Goal: Task Accomplishment & Management: Manage account settings

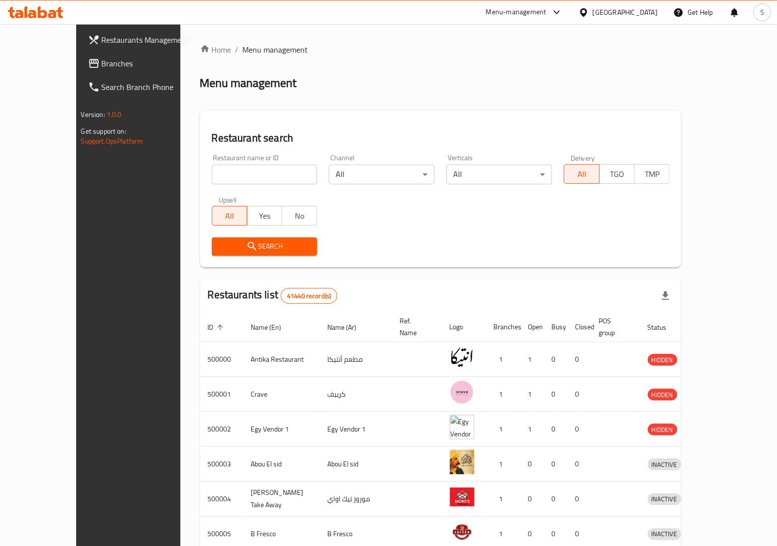
click at [589, 12] on icon at bounding box center [583, 12] width 10 height 10
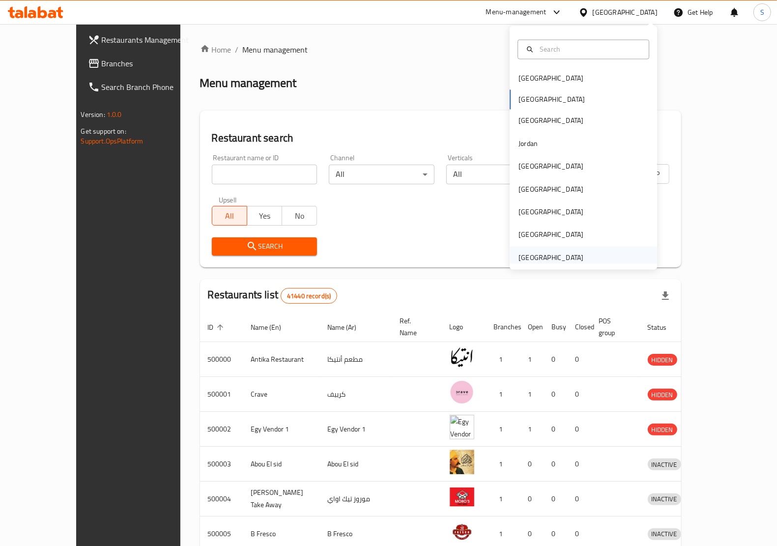
click at [583, 261] on div "[GEOGRAPHIC_DATA]" at bounding box center [583, 257] width 147 height 23
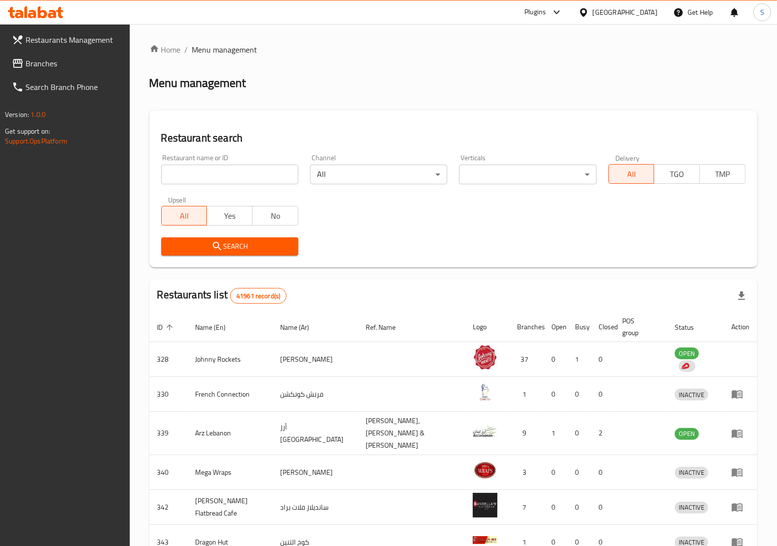
click at [178, 177] on input "search" at bounding box center [229, 175] width 137 height 20
paste input "780145"
type input "780145"
click button "Search" at bounding box center [229, 246] width 137 height 18
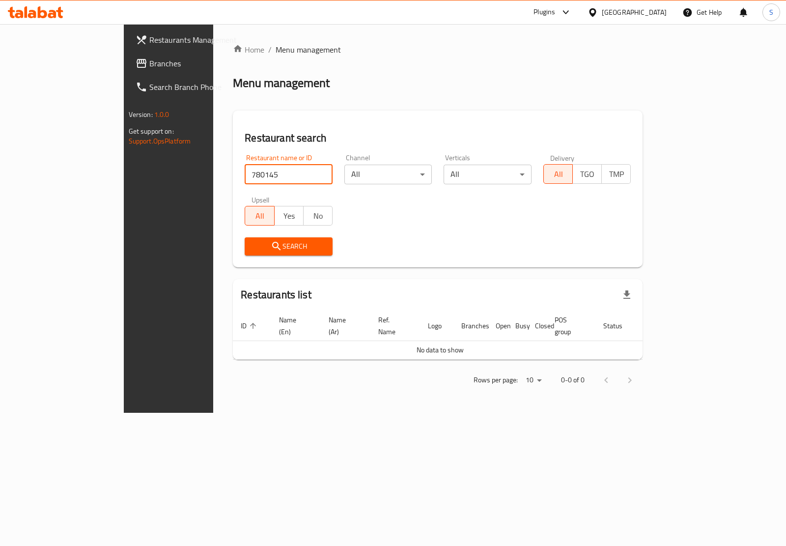
click at [136, 63] on span at bounding box center [143, 64] width 14 height 12
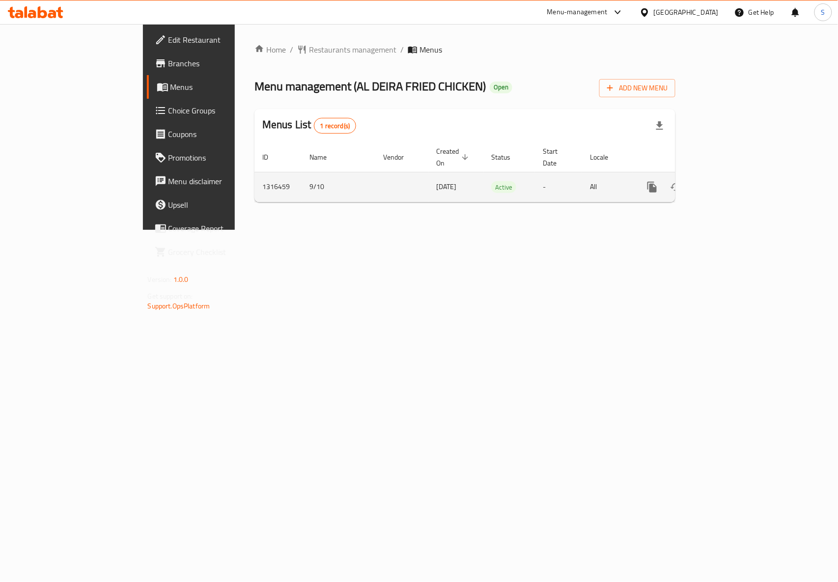
click at [729, 181] on icon "enhanced table" at bounding box center [724, 187] width 12 height 12
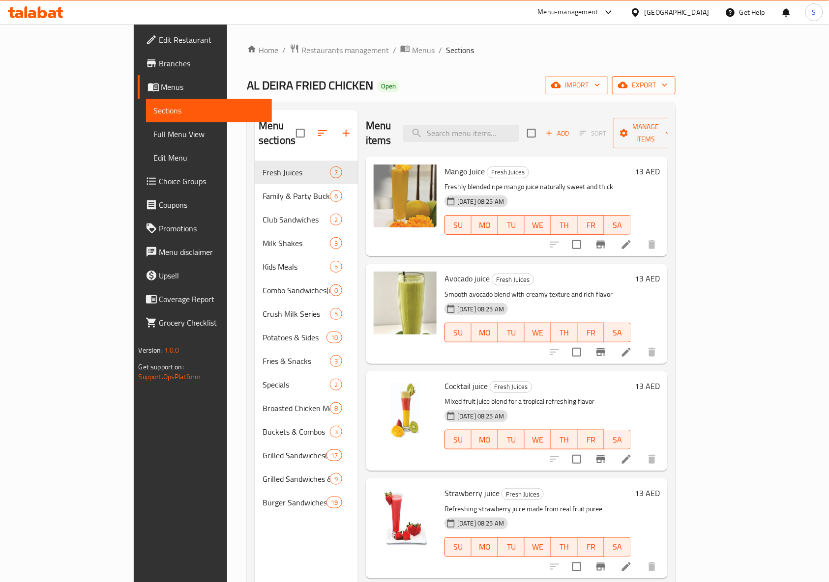
click at [667, 87] on span "export" at bounding box center [644, 85] width 48 height 12
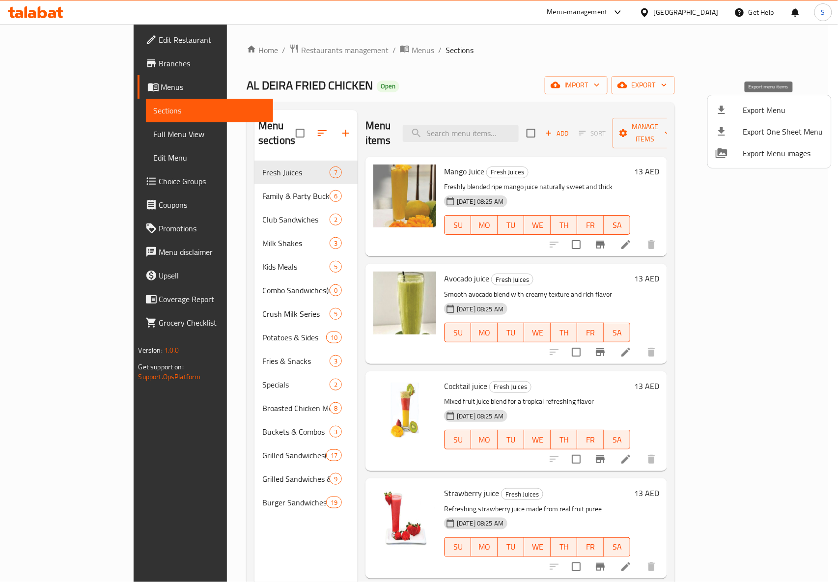
click at [777, 116] on span "Export Menu" at bounding box center [784, 110] width 80 height 12
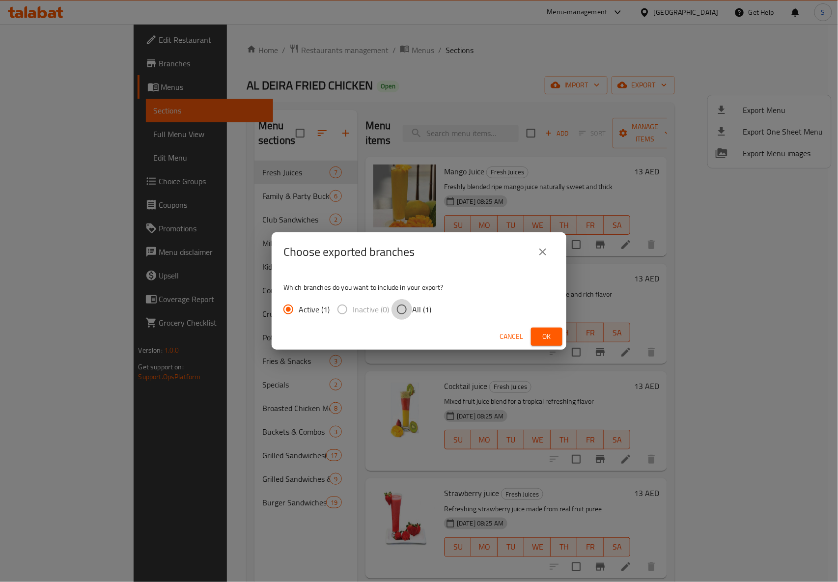
click at [406, 309] on input "All (1)" at bounding box center [402, 309] width 21 height 21
radio input "true"
click at [545, 332] on span "Ok" at bounding box center [547, 337] width 16 height 12
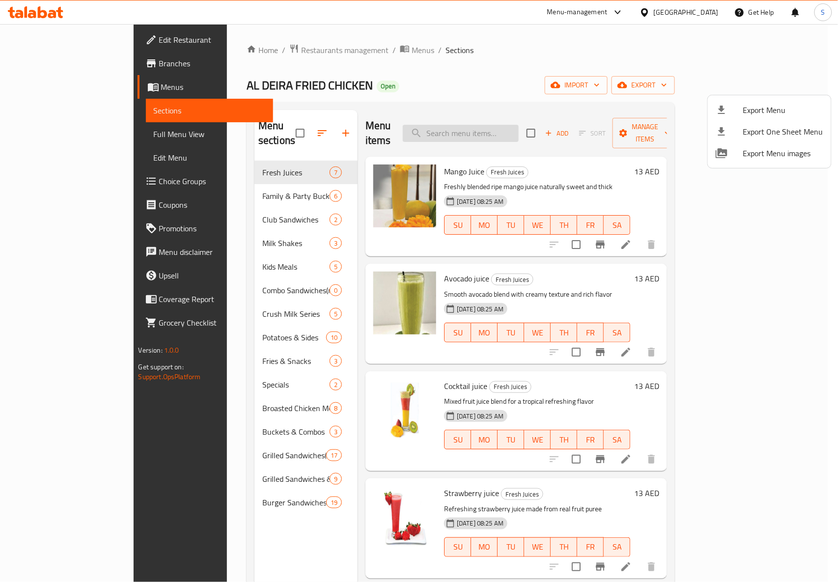
click at [497, 130] on div at bounding box center [419, 291] width 838 height 582
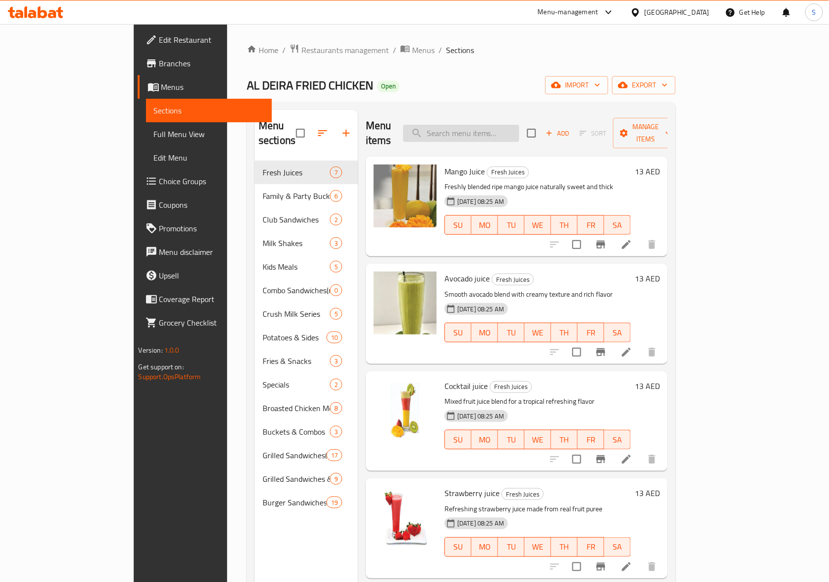
click at [499, 129] on input "search" at bounding box center [461, 133] width 116 height 17
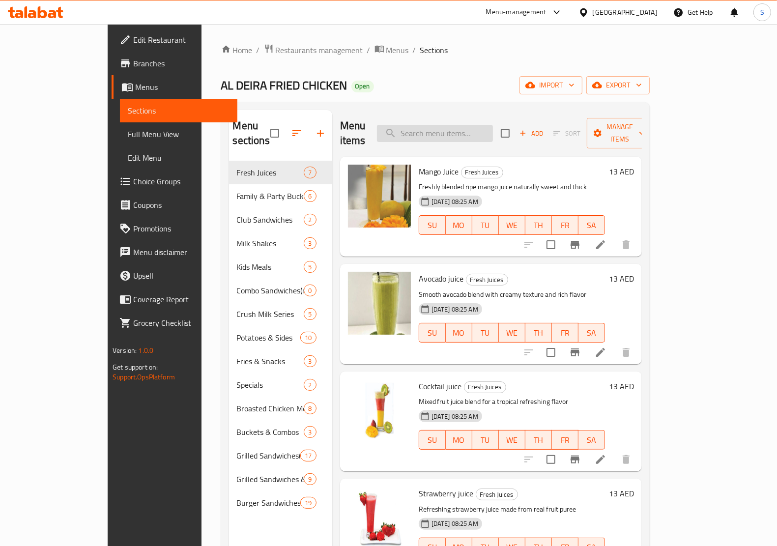
drag, startPoint x: 499, startPoint y: 129, endPoint x: 468, endPoint y: 121, distance: 32.4
click at [468, 125] on input "search" at bounding box center [435, 133] width 116 height 17
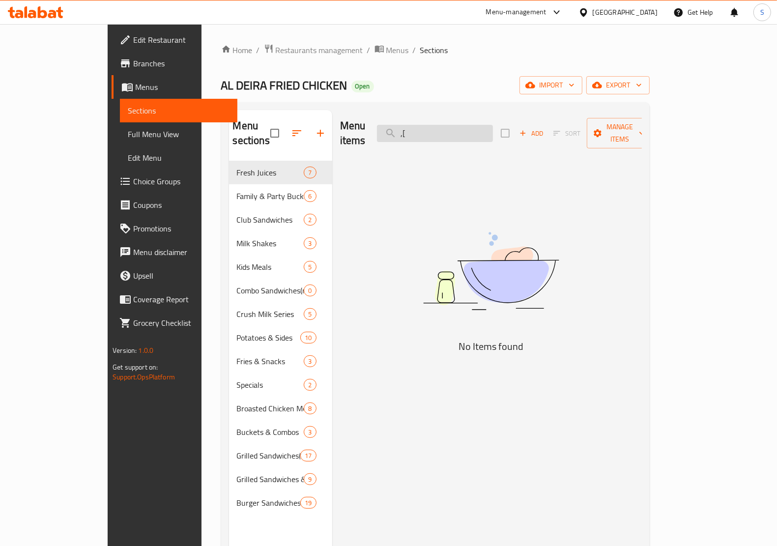
type input ","
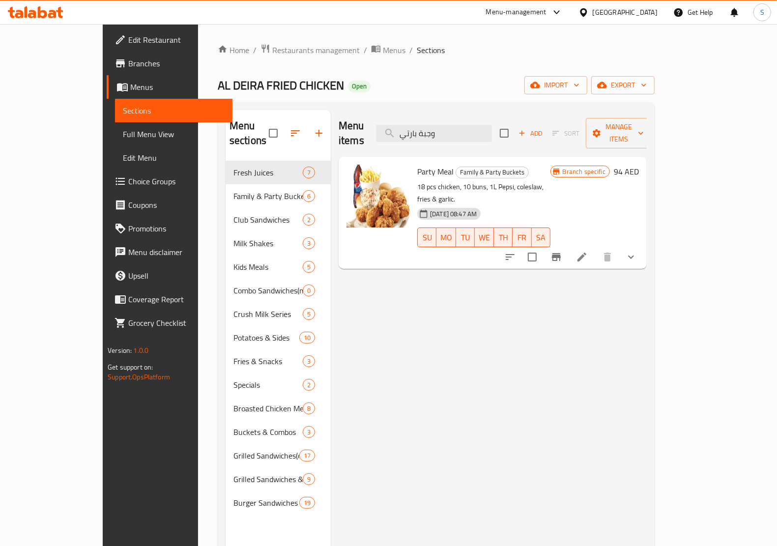
type input "وجبة بارتي"
click at [586, 253] on icon at bounding box center [581, 257] width 9 height 9
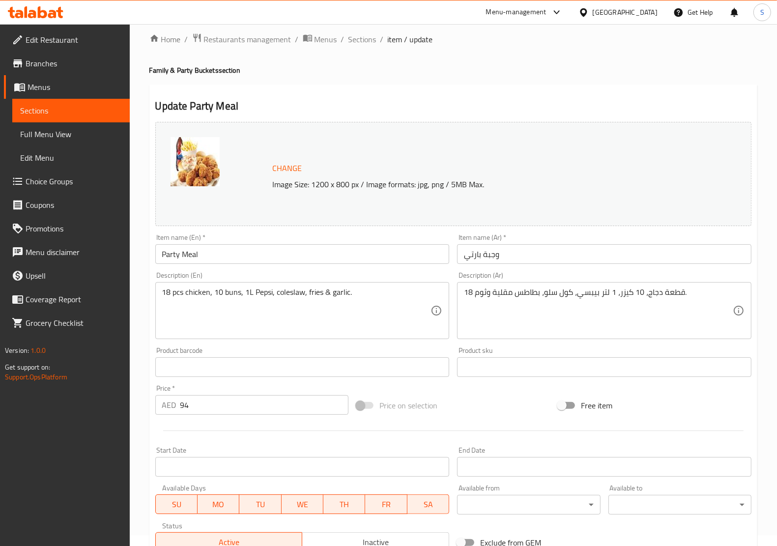
scroll to position [178, 0]
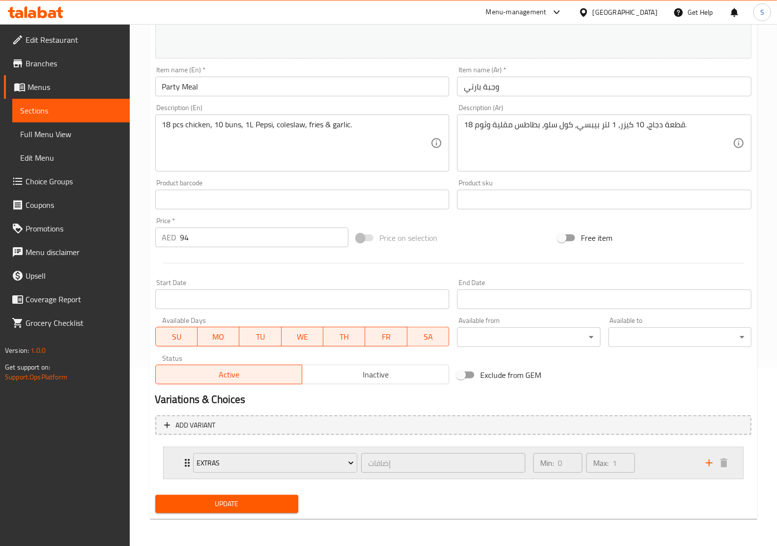
click at [170, 457] on div "Extras إضافات ​ Min: 0 ​ Max: 1 ​" at bounding box center [453, 462] width 579 height 31
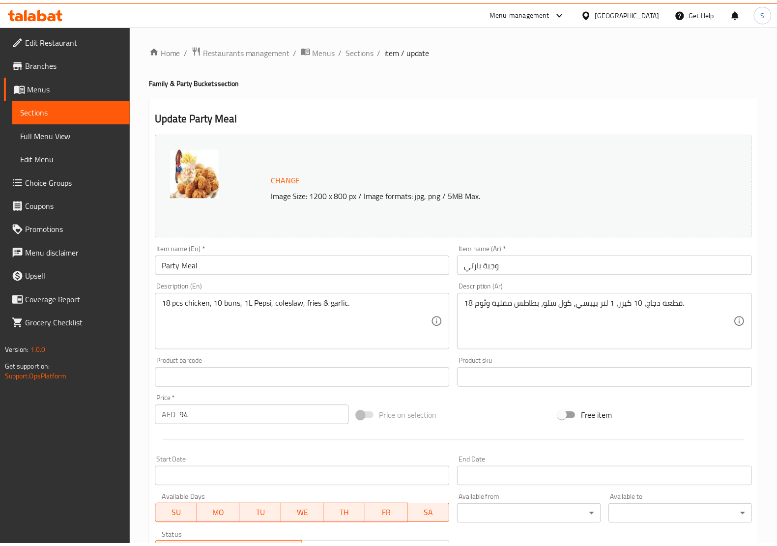
scroll to position [367, 0]
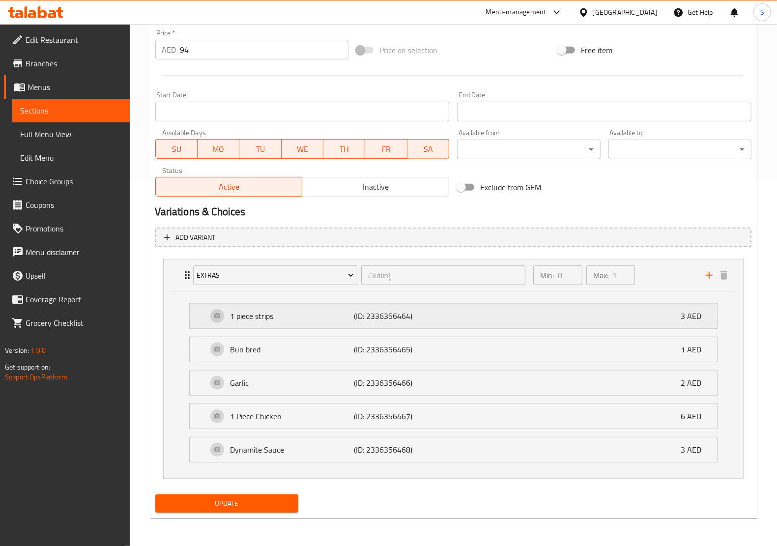
click at [409, 315] on p "(ID: 2336356464)" at bounding box center [395, 316] width 83 height 12
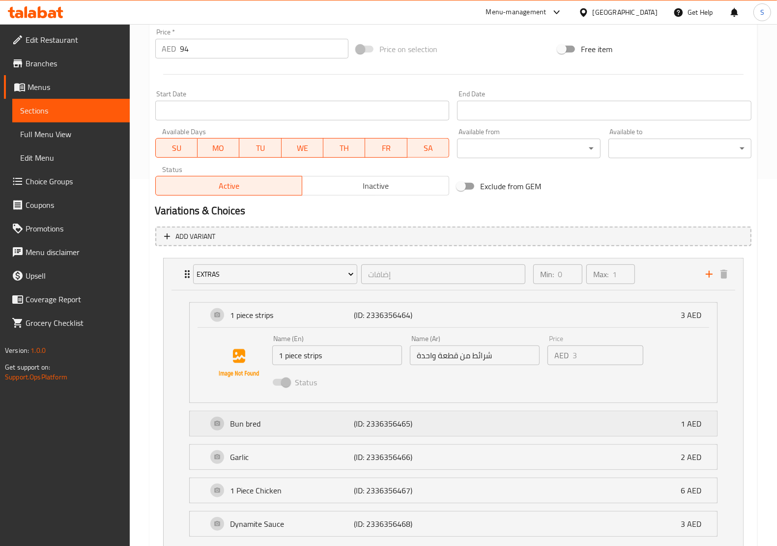
click at [427, 433] on div "Bun bred (ID: 2336356465) 1 AED" at bounding box center [456, 423] width 498 height 25
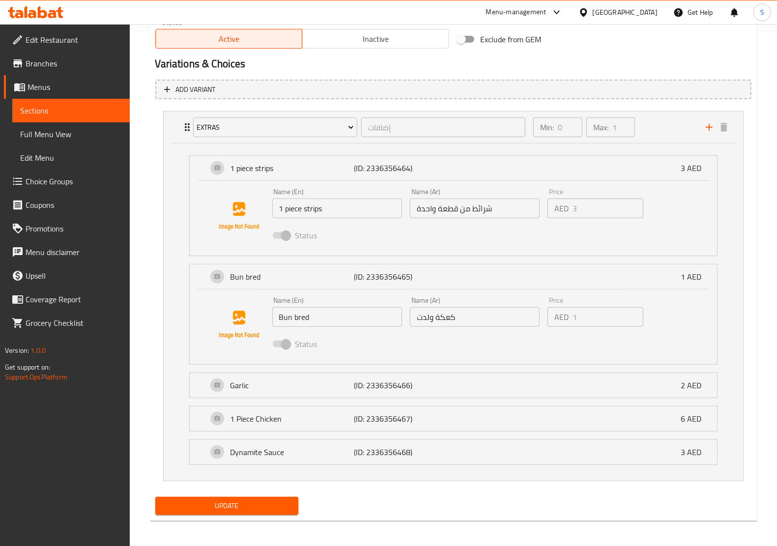
scroll to position [517, 0]
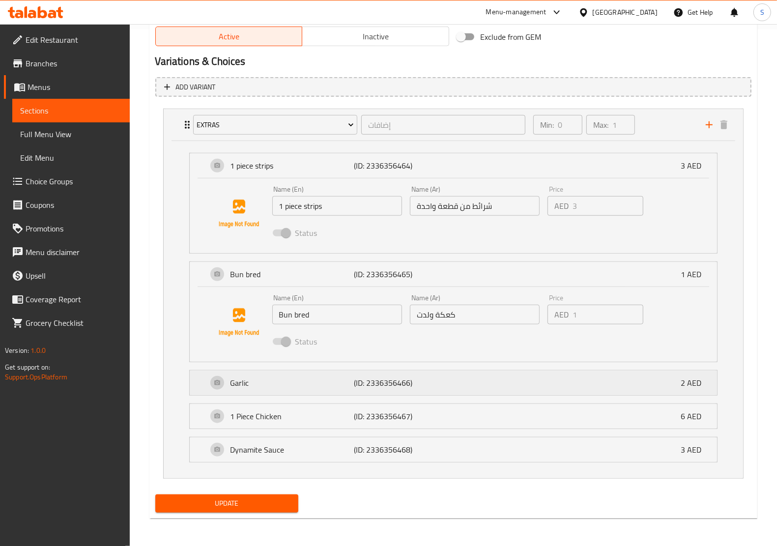
click at [439, 384] on div "Garlic (ID: 2336356466) 2 AED" at bounding box center [456, 383] width 498 height 25
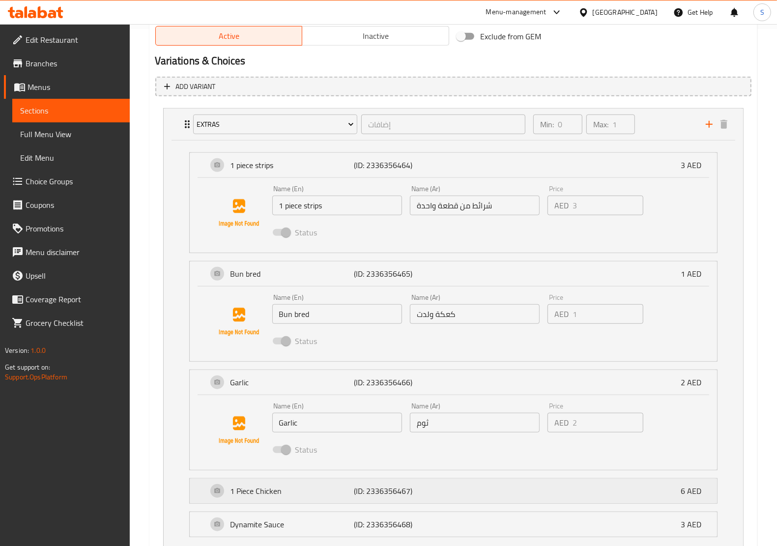
click at [448, 497] on div "1 Piece Chicken (ID: 2336356467) 6 AED" at bounding box center [456, 491] width 498 height 25
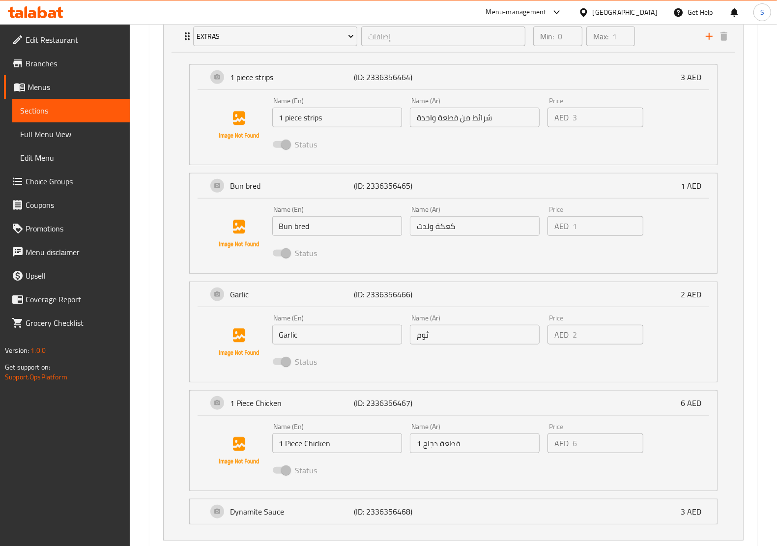
scroll to position [667, 0]
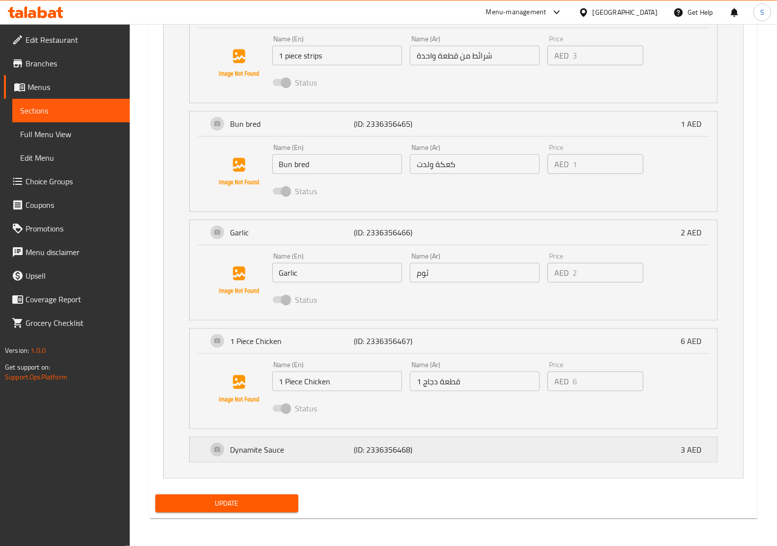
click at [447, 455] on div "Dynamite Sauce (ID: 2336356468) 3 AED" at bounding box center [456, 449] width 498 height 25
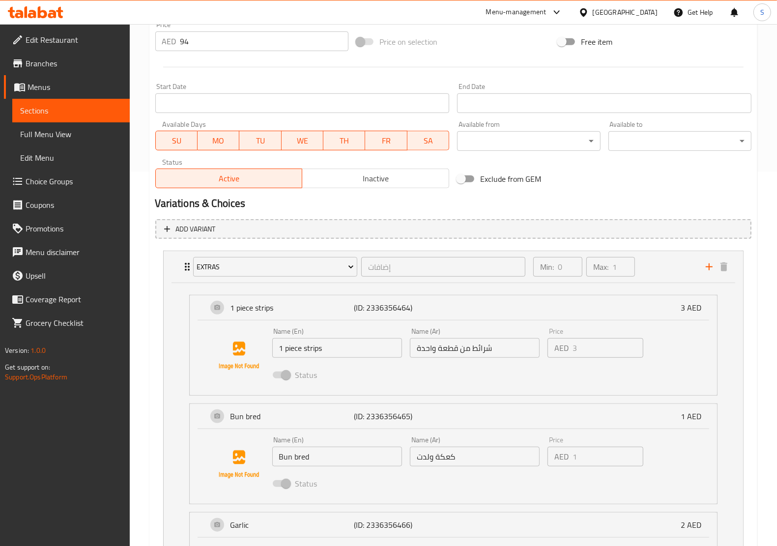
scroll to position [252, 0]
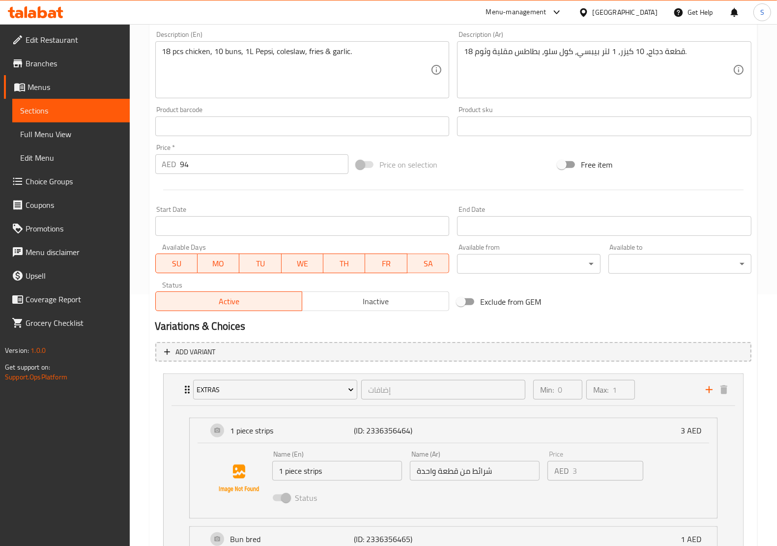
click at [45, 177] on span "Choice Groups" at bounding box center [74, 181] width 96 height 12
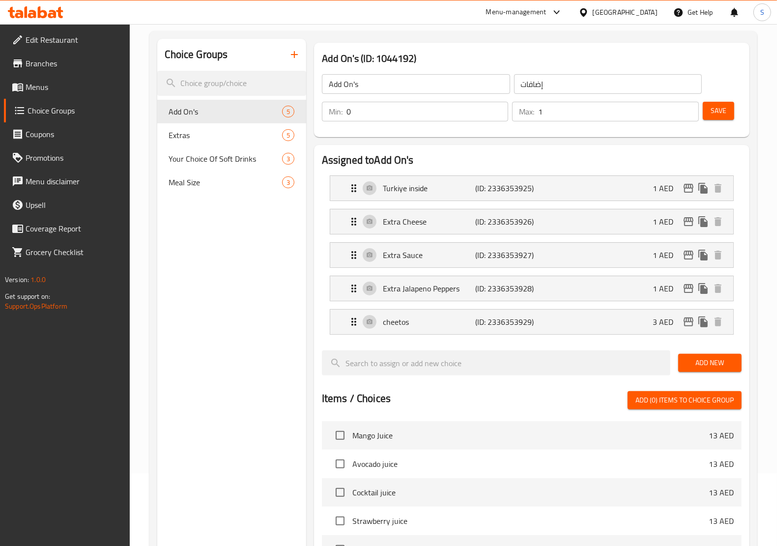
scroll to position [16, 0]
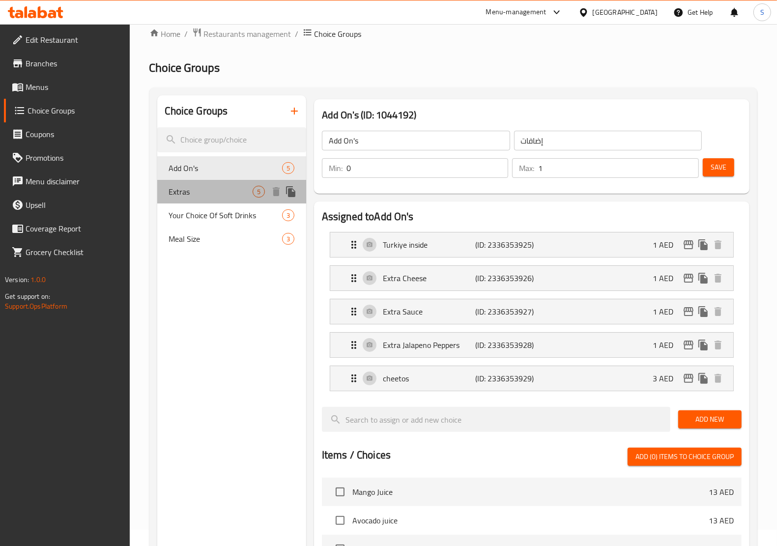
click at [197, 195] on span "Extras" at bounding box center [211, 192] width 84 height 12
type input "Extras"
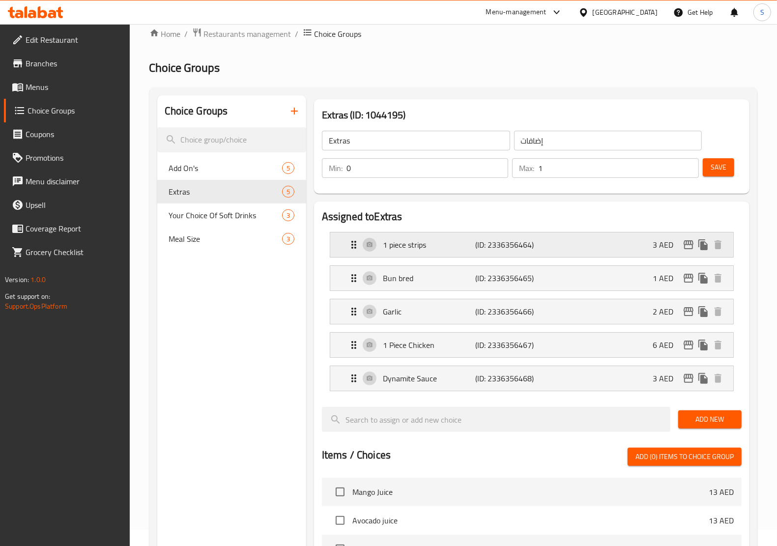
click at [446, 253] on div "1 piece strips (ID: 2336356464) 3 AED" at bounding box center [535, 244] width 374 height 25
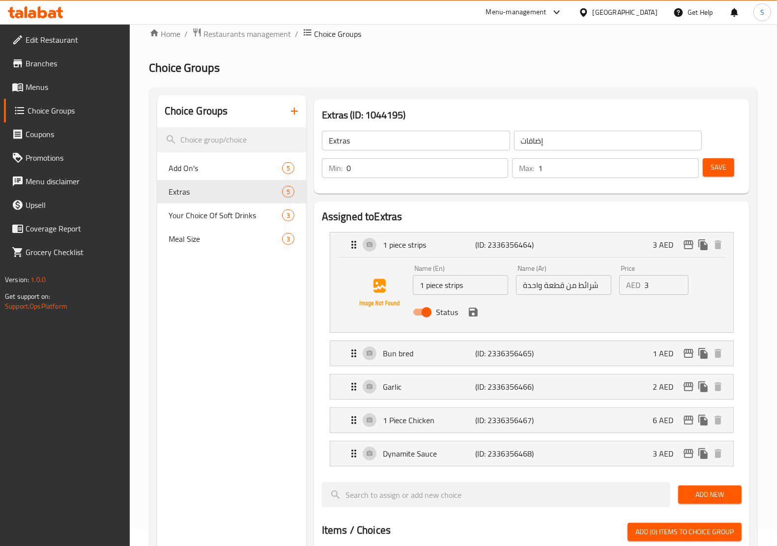
click at [434, 283] on input "1 piece strips" at bounding box center [460, 285] width 95 height 20
type input "1 Piece Strips"
click at [435, 278] on input "1 Piece Strips" at bounding box center [460, 285] width 95 height 20
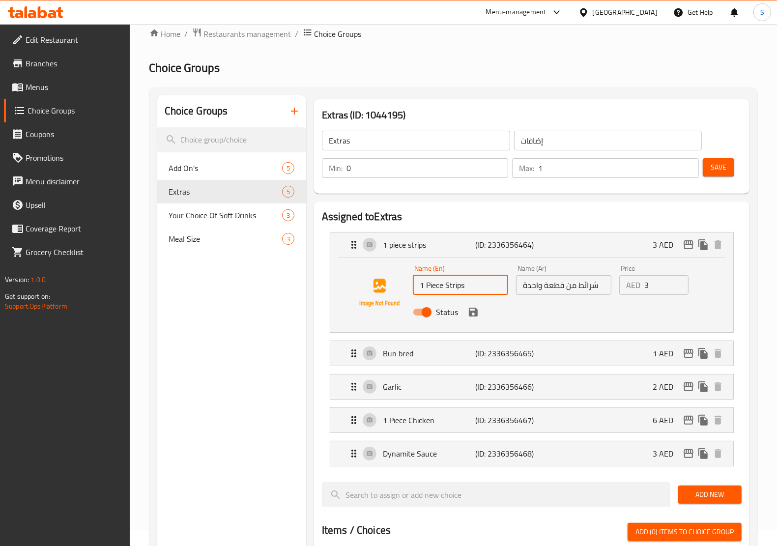
click at [435, 278] on input "1 Piece Strips" at bounding box center [460, 285] width 95 height 20
click at [578, 289] on input "شرائط من قطعة واحدة" at bounding box center [563, 285] width 95 height 20
click at [451, 287] on input "1 Piece Strips" at bounding box center [460, 285] width 95 height 20
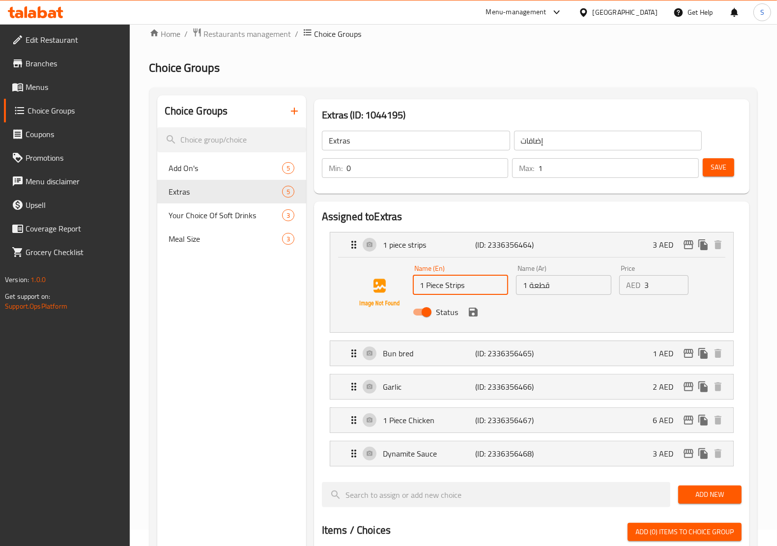
click at [451, 287] on input "1 Piece Strips" at bounding box center [460, 285] width 95 height 20
click at [559, 279] on input "1 قطعة" at bounding box center [563, 285] width 95 height 20
click at [554, 285] on input "1 قطعة" at bounding box center [563, 285] width 95 height 20
paste input "إستربس"
click at [476, 315] on icon "save" at bounding box center [473, 312] width 9 height 9
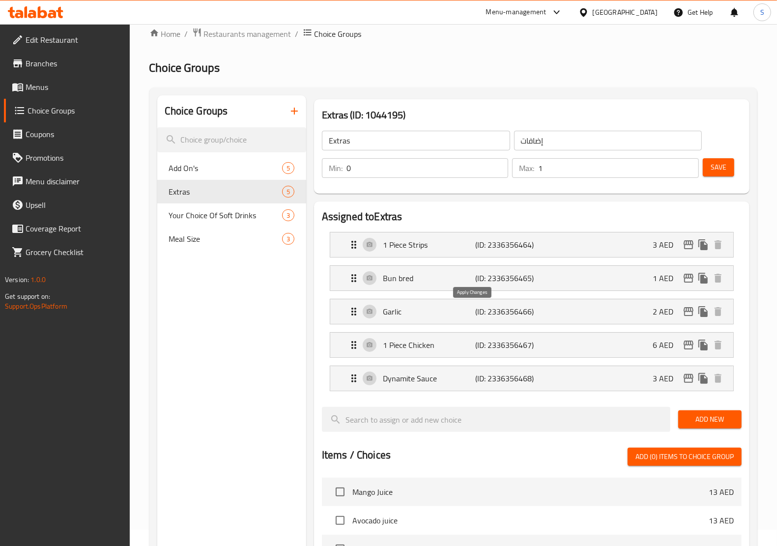
type input "1 قطعة إستربس"
click at [453, 279] on p "Bun bred" at bounding box center [429, 278] width 93 height 12
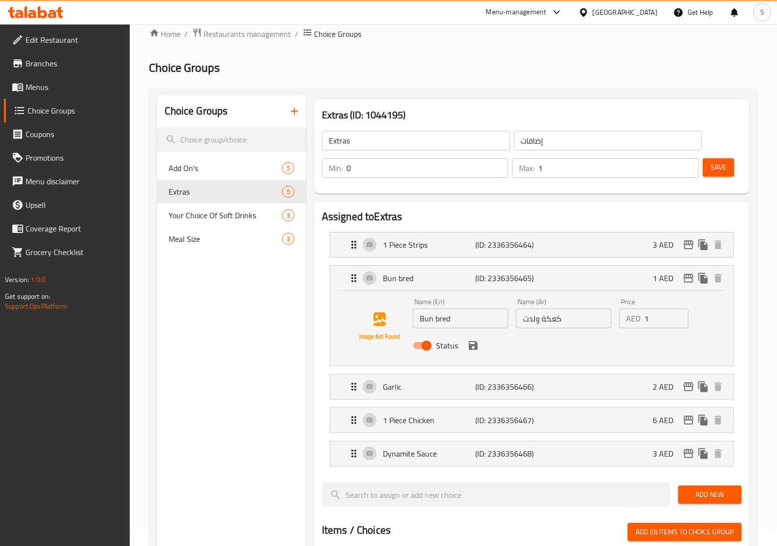
click at [441, 319] on input "Bun bred" at bounding box center [460, 319] width 95 height 20
click at [453, 323] on input "Bun bread" at bounding box center [460, 319] width 95 height 20
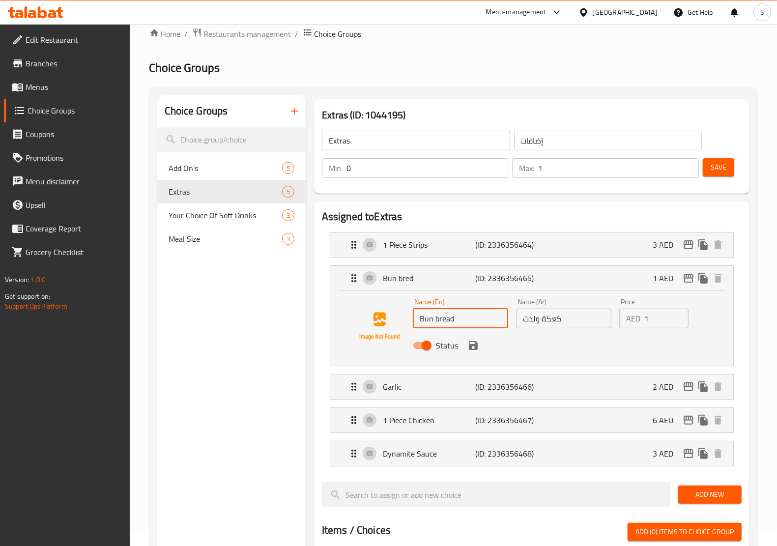
click at [453, 323] on input "Bun bread" at bounding box center [460, 319] width 95 height 20
click at [443, 320] on input "Bun Bread" at bounding box center [460, 319] width 95 height 20
type input "Bun Bread"
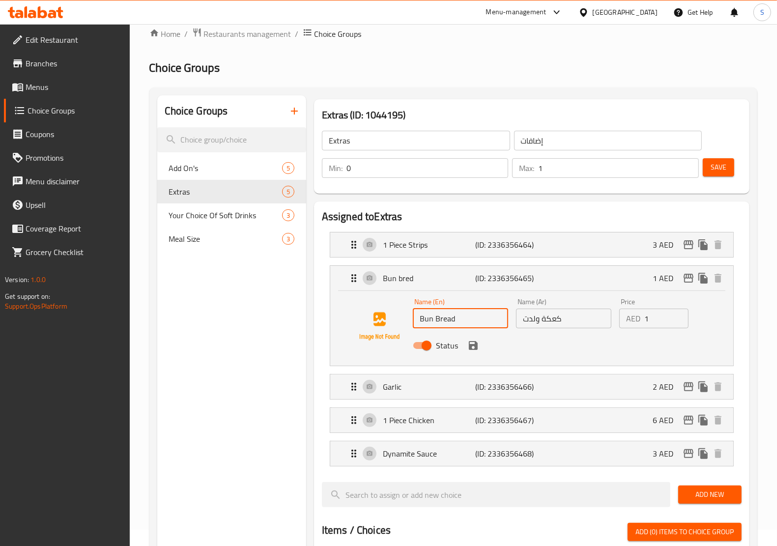
click at [542, 317] on input "كعكة ولدت" at bounding box center [563, 319] width 95 height 20
paste input "خبز كيزر"
click at [475, 343] on icon "save" at bounding box center [473, 345] width 9 height 9
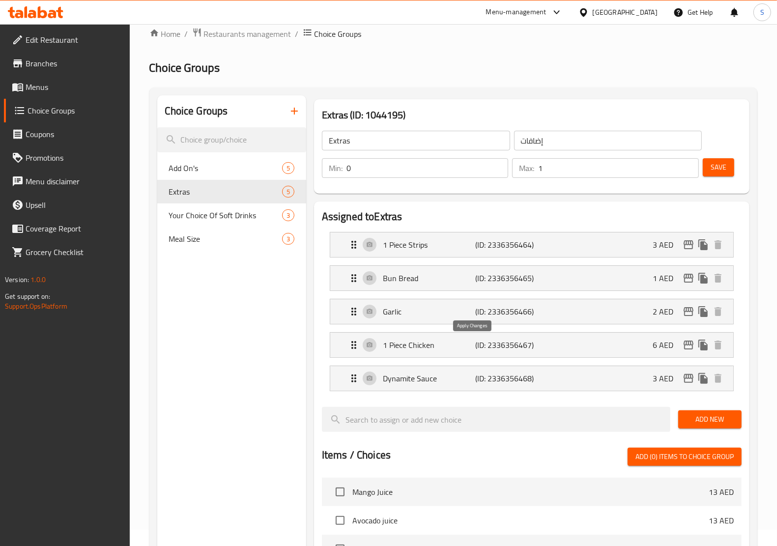
type input "خبز كيزر"
click at [468, 312] on p "Garlic" at bounding box center [429, 312] width 93 height 12
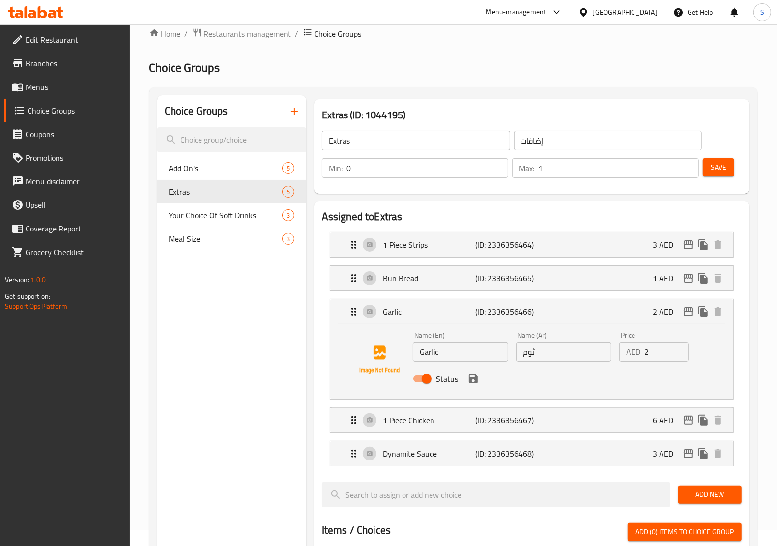
click at [472, 386] on button "save" at bounding box center [473, 379] width 15 height 15
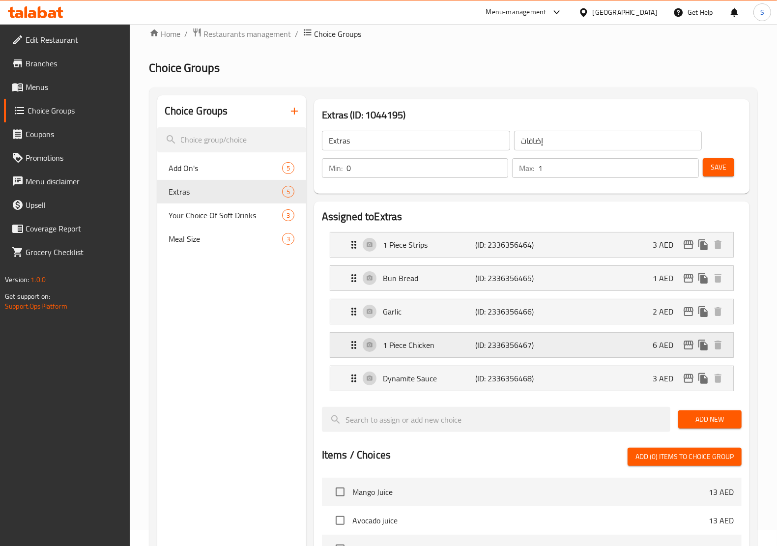
click at [477, 350] on p "(ID: 2336356467)" at bounding box center [507, 345] width 62 height 12
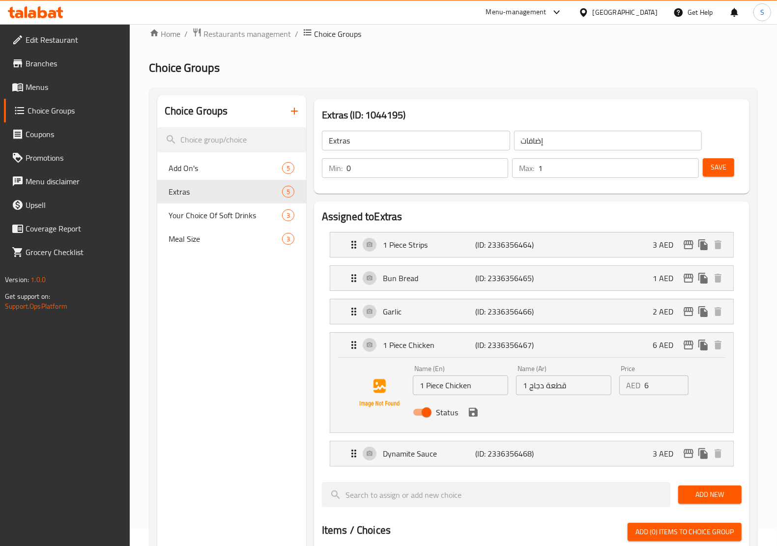
click at [443, 391] on input "1 Piece Chicken" at bounding box center [460, 385] width 95 height 20
click at [443, 391] on input "#" at bounding box center [460, 385] width 95 height 20
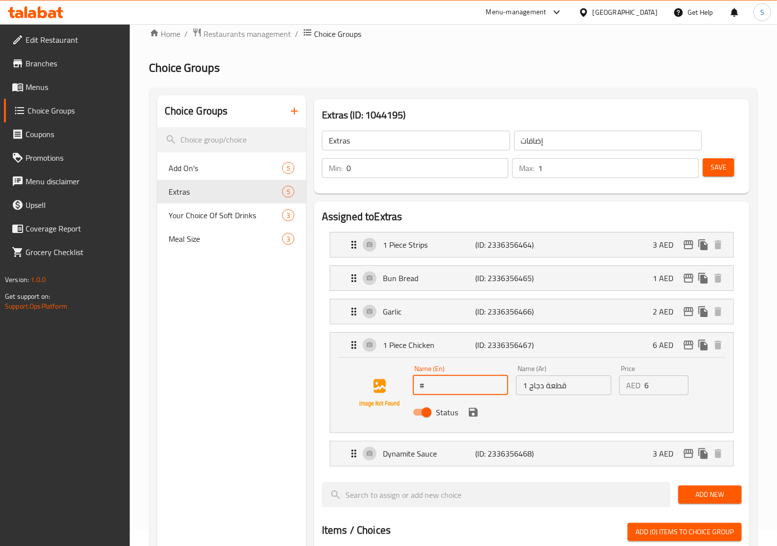
paste input "خبز كيزر"
type input "1 Piece Chicken"
click at [436, 385] on input "1 Piece Chicken" at bounding box center [460, 385] width 95 height 20
click at [455, 389] on input "1 Piece Chicken" at bounding box center [460, 385] width 95 height 20
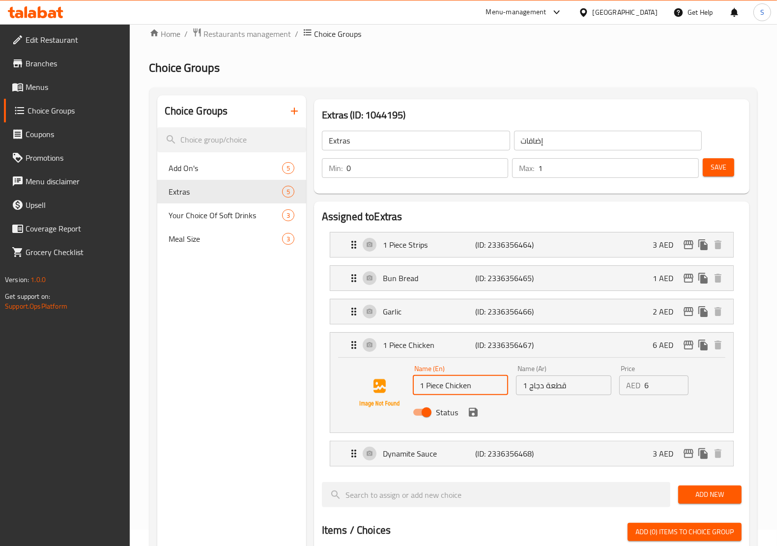
click at [455, 389] on input "1 Piece Chicken" at bounding box center [460, 385] width 95 height 20
click at [562, 384] on input "قطعة دجاج 1" at bounding box center [563, 385] width 95 height 20
click at [544, 278] on div "Bun Bread (ID: 2336356465) 1 AED" at bounding box center [535, 278] width 374 height 25
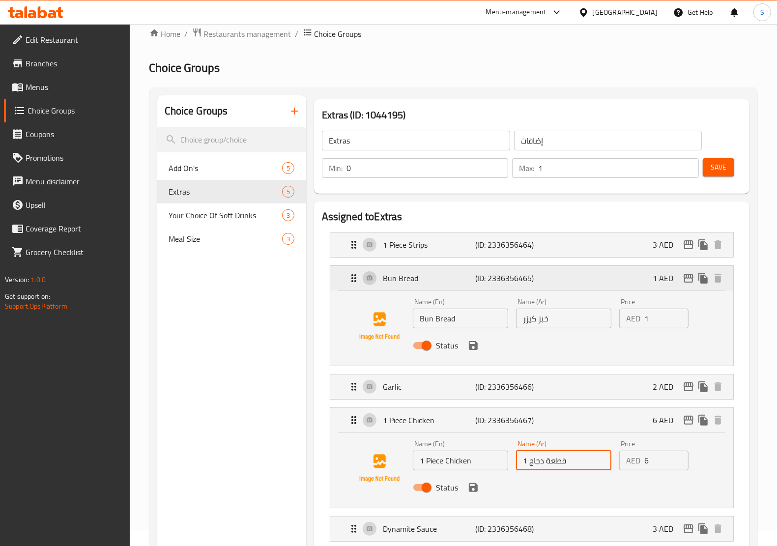
click at [544, 278] on div "Bun Bread (ID: 2336356465) 1 AED" at bounding box center [535, 278] width 374 height 25
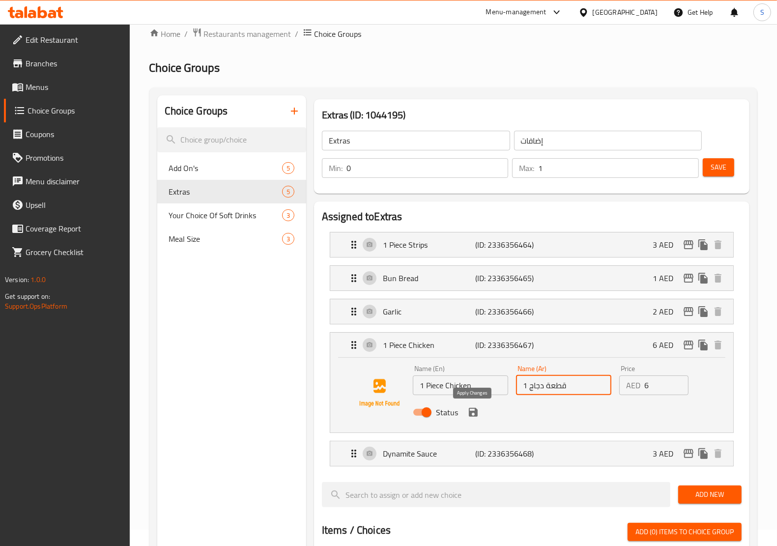
click at [474, 414] on icon "save" at bounding box center [473, 412] width 9 height 9
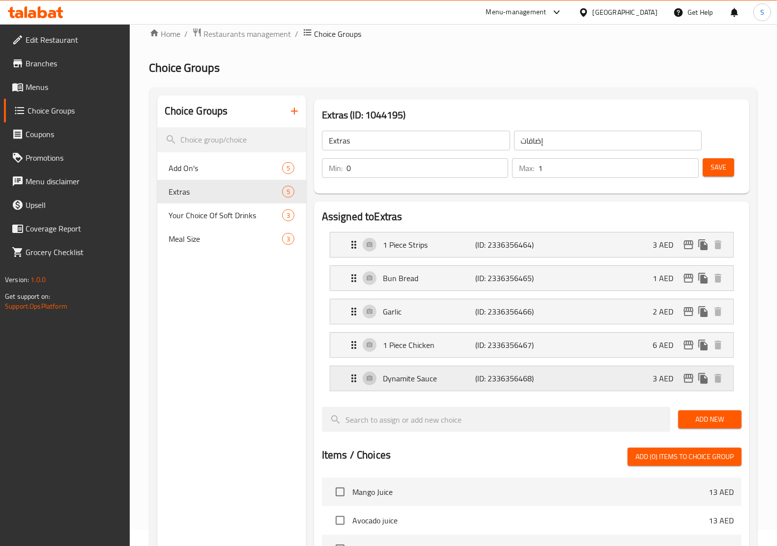
click at [468, 383] on p "Dynamite Sauce" at bounding box center [429, 379] width 93 height 12
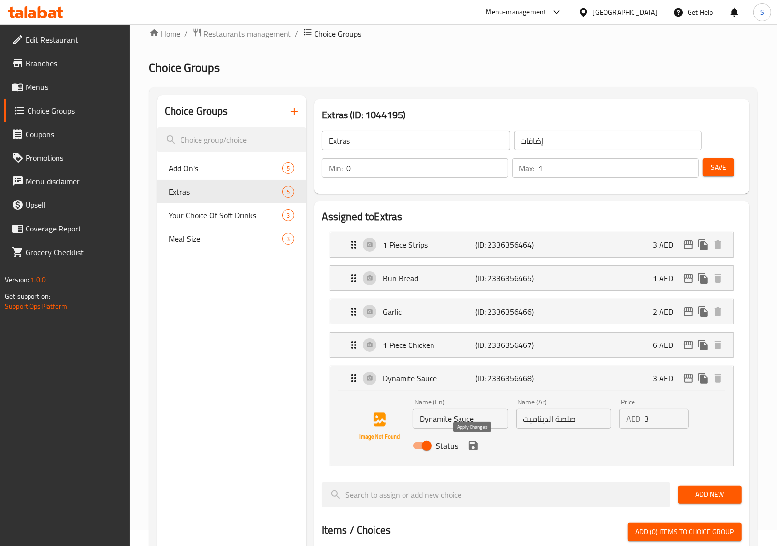
click at [472, 448] on icon "save" at bounding box center [473, 446] width 12 height 12
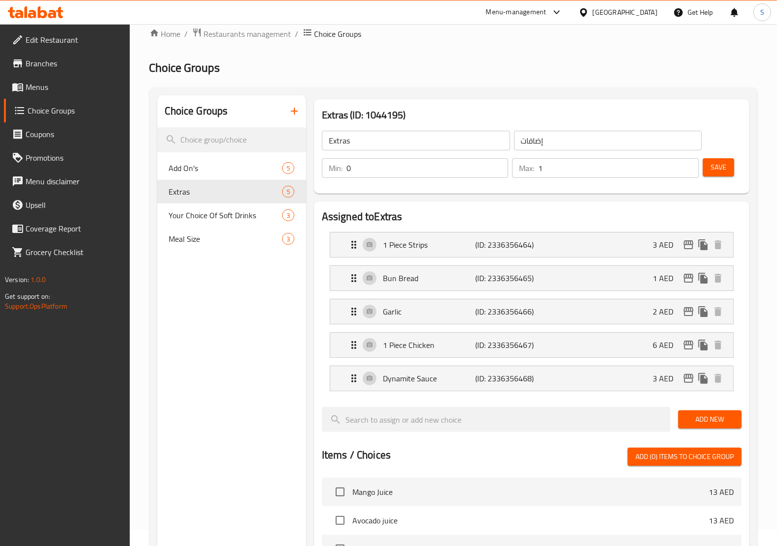
click at [721, 172] on span "Save" at bounding box center [719, 167] width 16 height 12
click at [497, 246] on p "(ID: 2336356464)" at bounding box center [507, 245] width 62 height 12
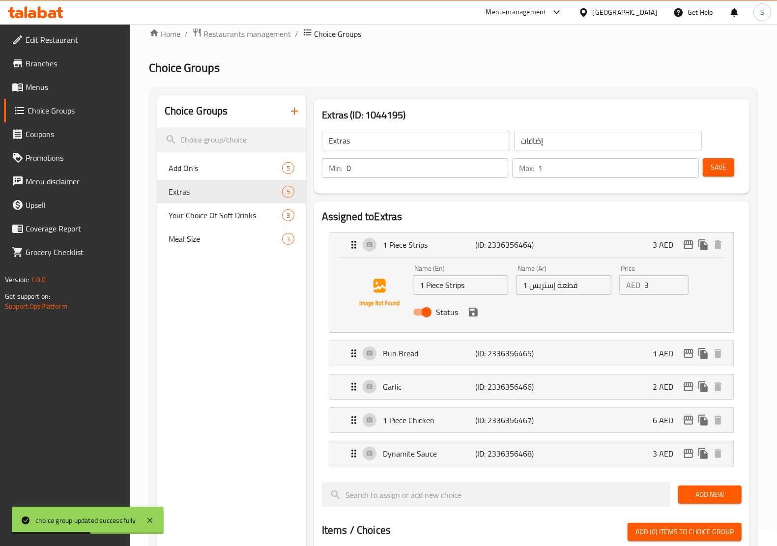
click at [557, 290] on input "1 قطعة إستربس" at bounding box center [563, 285] width 95 height 20
click at [455, 359] on div "Bun Bread (ID: 2336356465) 1 AED" at bounding box center [535, 353] width 374 height 25
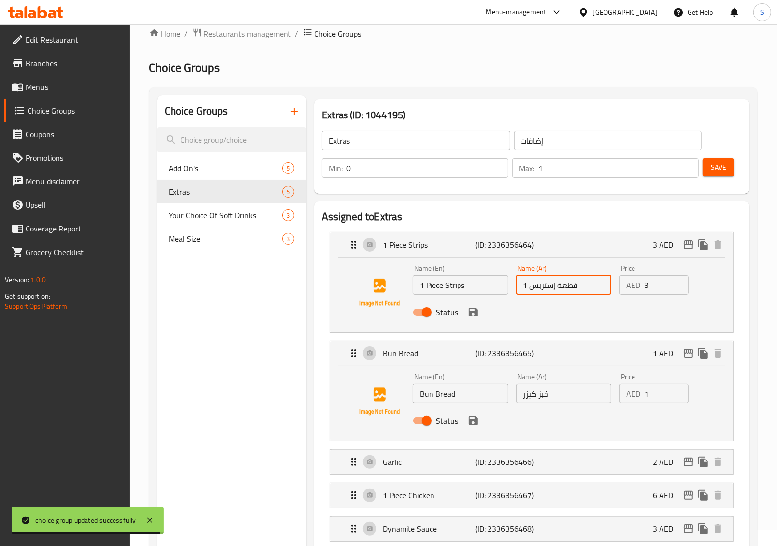
click at [449, 395] on input "Bun Bread" at bounding box center [460, 394] width 95 height 20
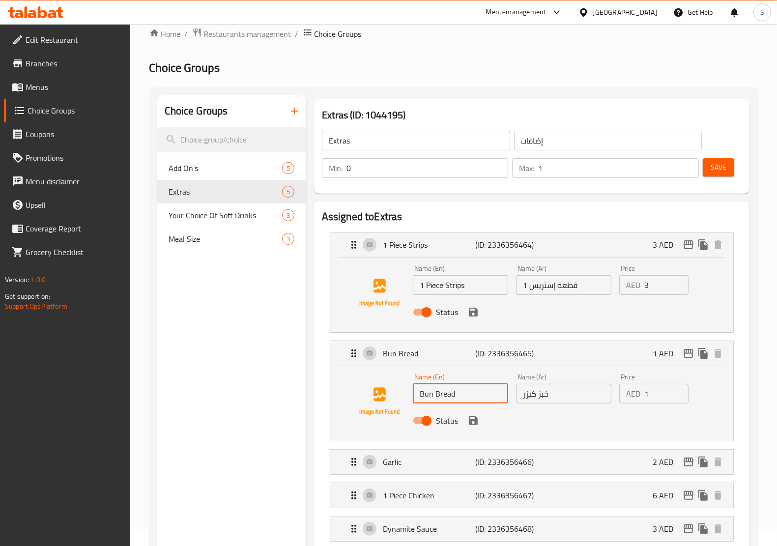
click at [538, 397] on input "خبز كيزر" at bounding box center [563, 394] width 95 height 20
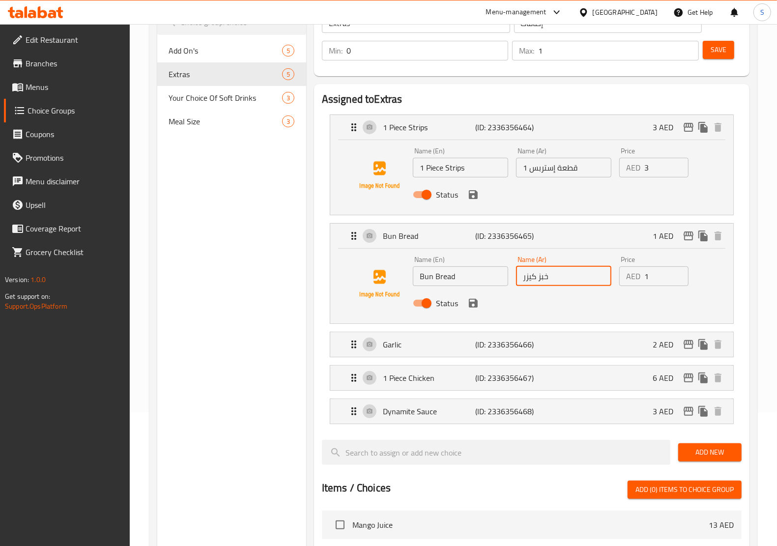
scroll to position [139, 0]
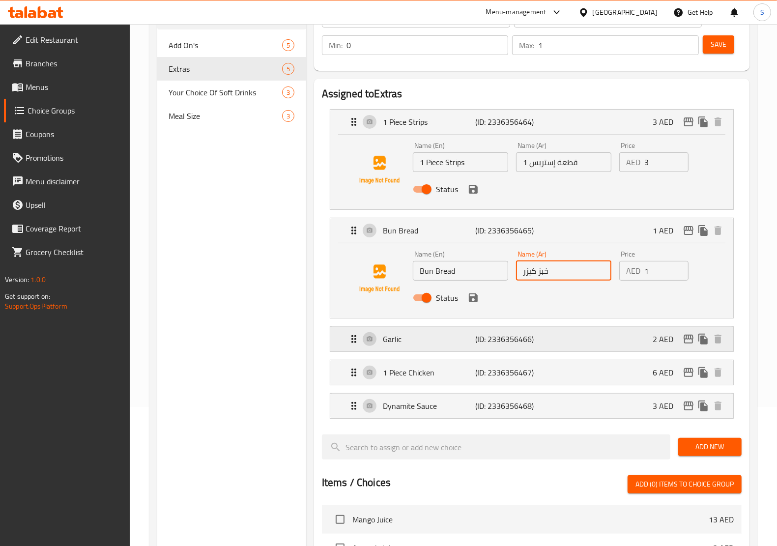
click at [462, 342] on p "Garlic" at bounding box center [429, 339] width 93 height 12
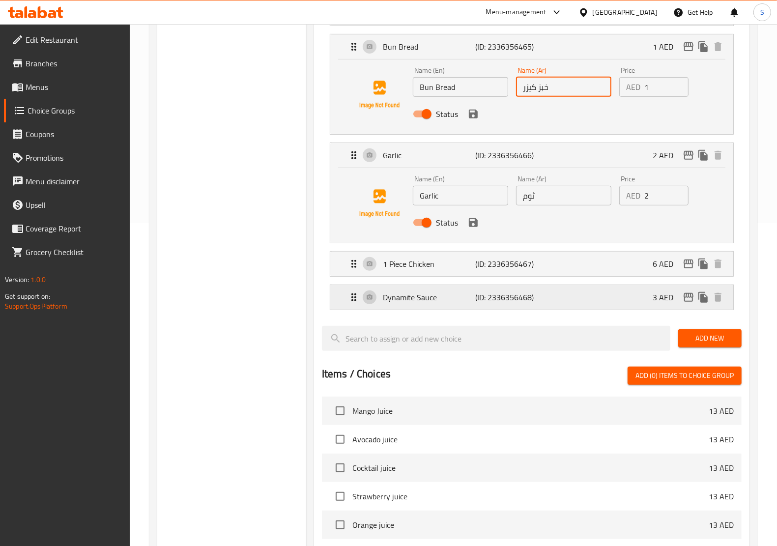
scroll to position [323, 0]
click at [473, 274] on div "1 Piece Chicken (ID: 2336356467) 6 AED" at bounding box center [535, 263] width 374 height 25
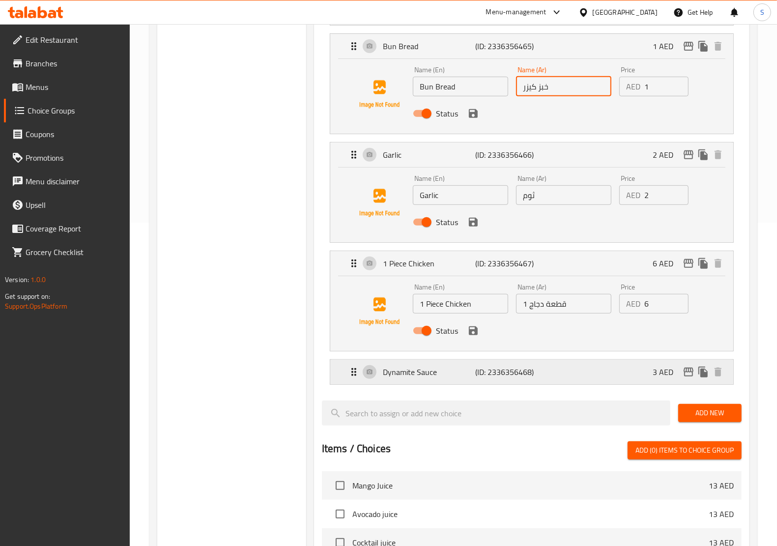
click at [469, 364] on div "Dynamite Sauce (ID: 2336356468) 3 AED" at bounding box center [535, 372] width 374 height 25
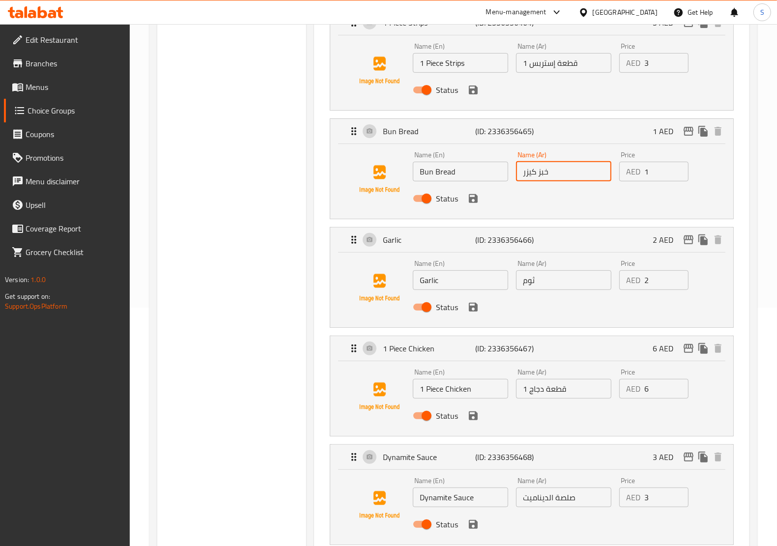
scroll to position [139, 0]
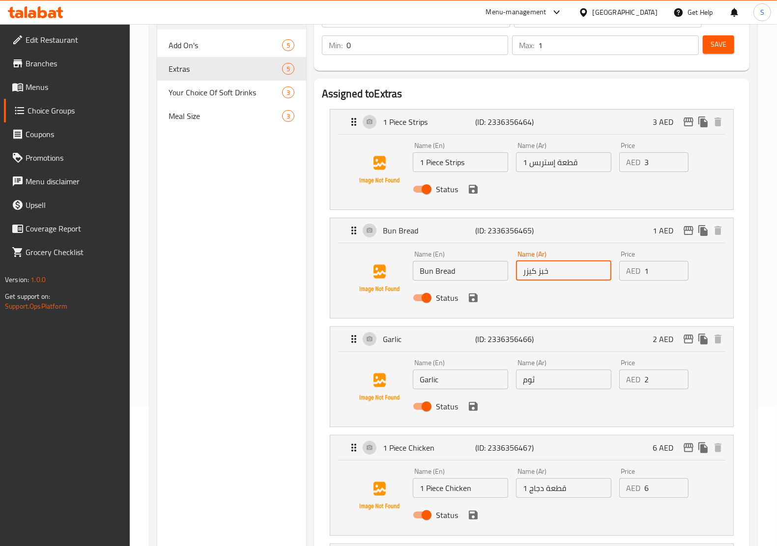
click at [727, 50] on button "Save" at bounding box center [718, 44] width 31 height 18
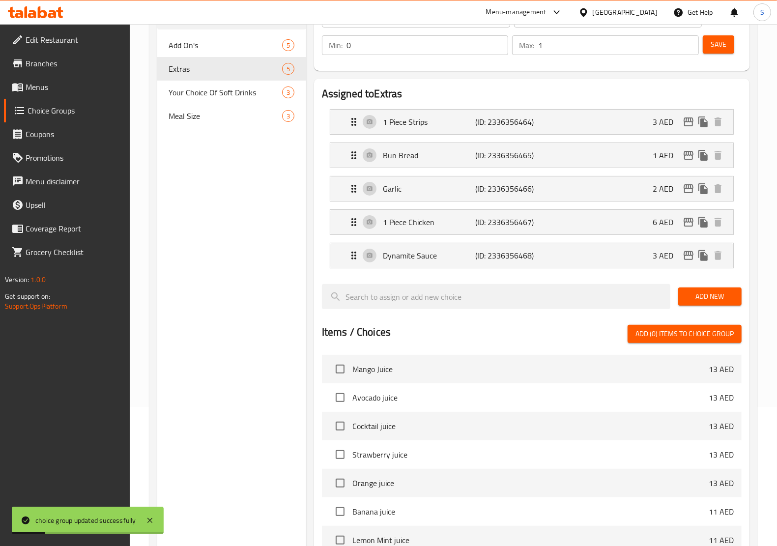
click at [45, 89] on span "Menus" at bounding box center [74, 87] width 96 height 12
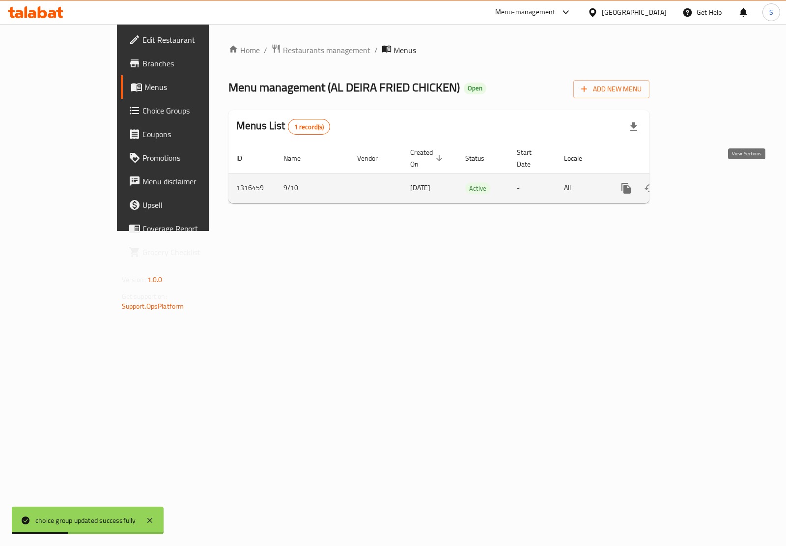
click at [709, 186] on link "enhanced table" at bounding box center [698, 188] width 24 height 24
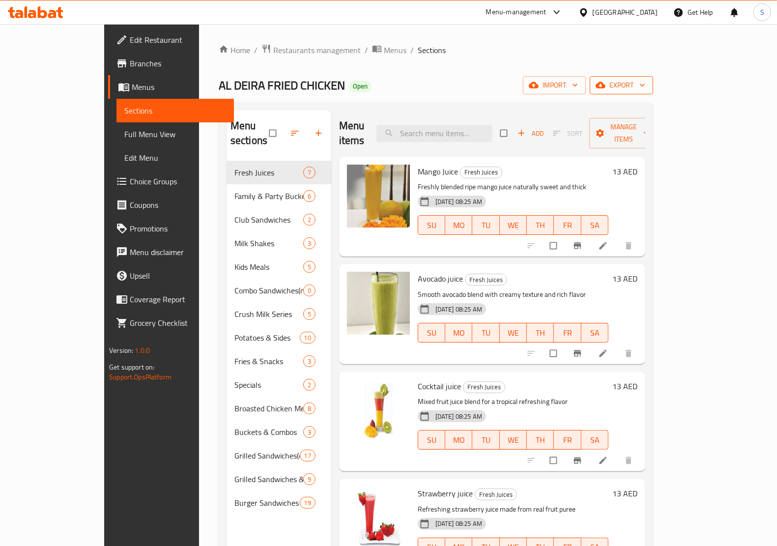
click at [647, 82] on icon "button" at bounding box center [642, 85] width 10 height 10
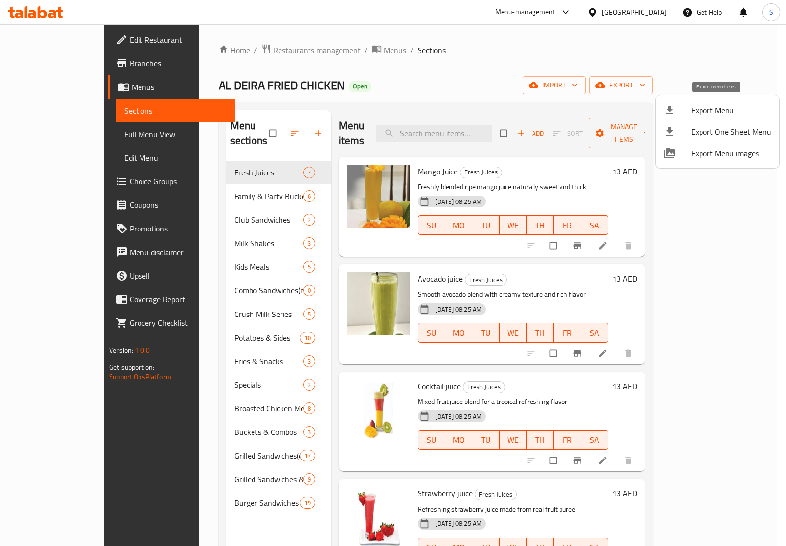
click at [724, 111] on span "Export Menu" at bounding box center [731, 110] width 80 height 12
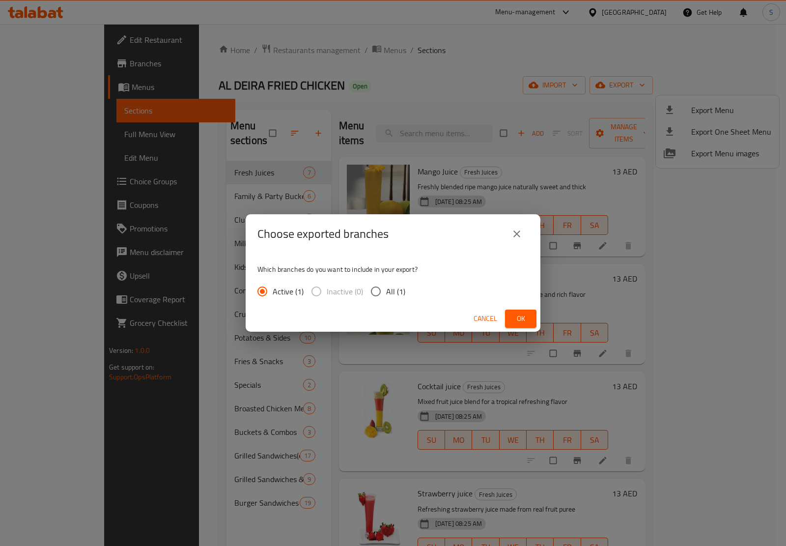
click at [396, 290] on span "All (1)" at bounding box center [395, 292] width 19 height 12
click at [386, 290] on input "All (1)" at bounding box center [376, 291] width 21 height 21
radio input "true"
click at [520, 316] on span "Ok" at bounding box center [521, 319] width 16 height 12
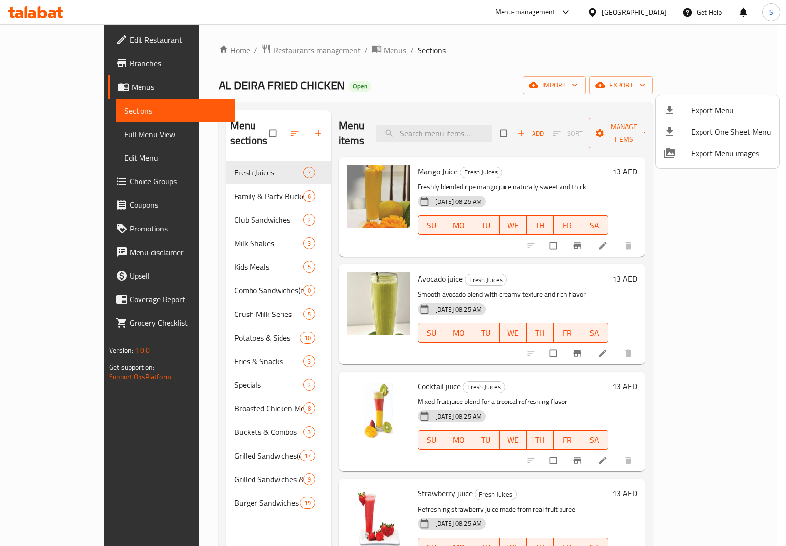
click at [483, 129] on div at bounding box center [393, 273] width 786 height 546
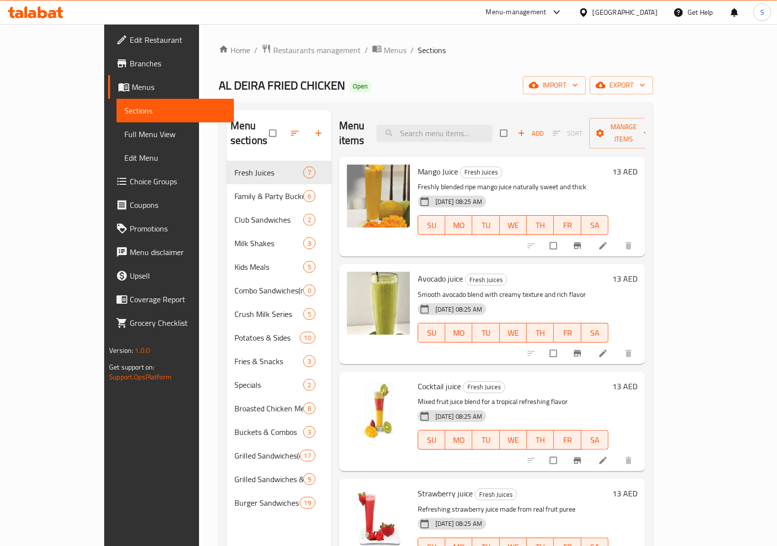
click at [483, 129] on input "search" at bounding box center [434, 133] width 116 height 17
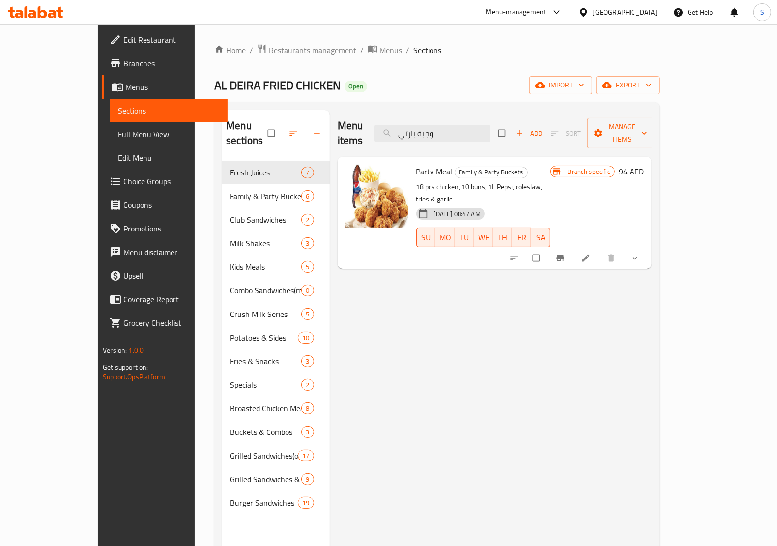
type input "وجبة بارتي"
click at [591, 253] on icon at bounding box center [586, 258] width 10 height 10
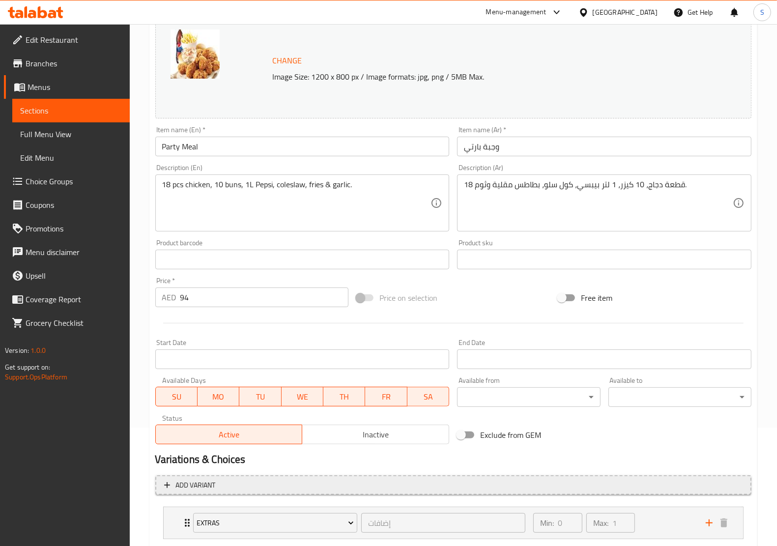
scroll to position [178, 0]
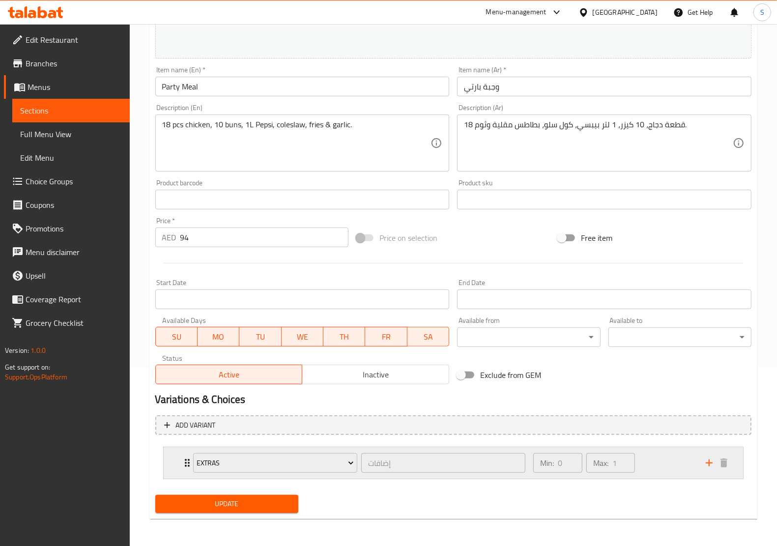
click at [177, 456] on div "Extras إضافات ​ Min: 0 ​ Max: 1 ​" at bounding box center [453, 462] width 579 height 31
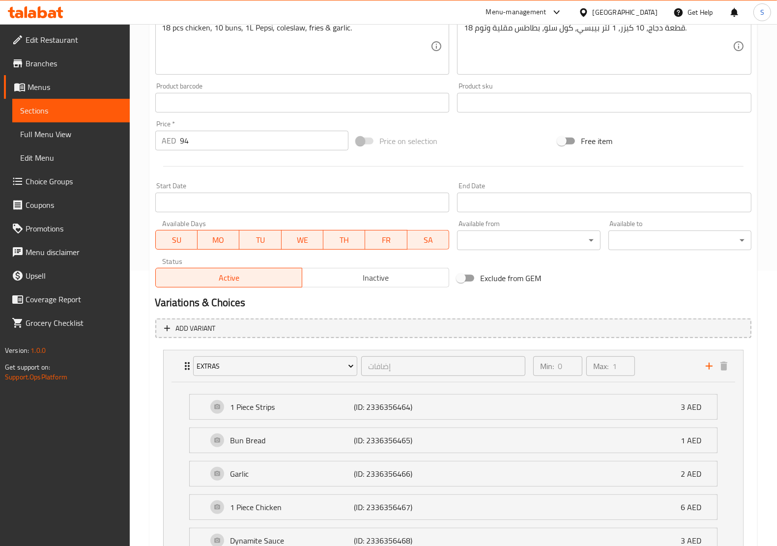
scroll to position [367, 0]
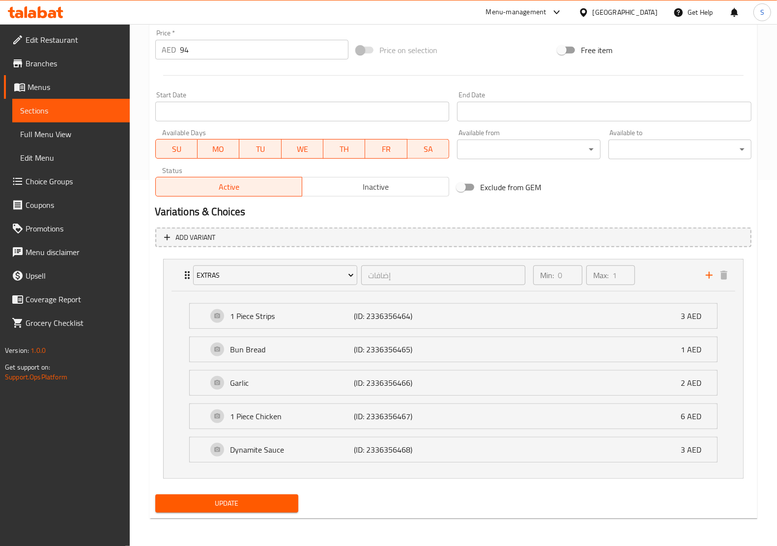
click at [177, 324] on div "1 Piece Strips (ID: 2336356464) 3 AED Name (En) 1 Piece Strips Name (En) Name (…" at bounding box center [453, 384] width 579 height 187
click at [180, 315] on div "1 Piece Strips (ID: 2336356464) 3 AED Name (En) 1 Piece Strips Name (En) Name (…" at bounding box center [453, 384] width 579 height 187
click at [190, 311] on div "1 Piece Strips (ID: 2336356464) 3 AED" at bounding box center [453, 316] width 527 height 25
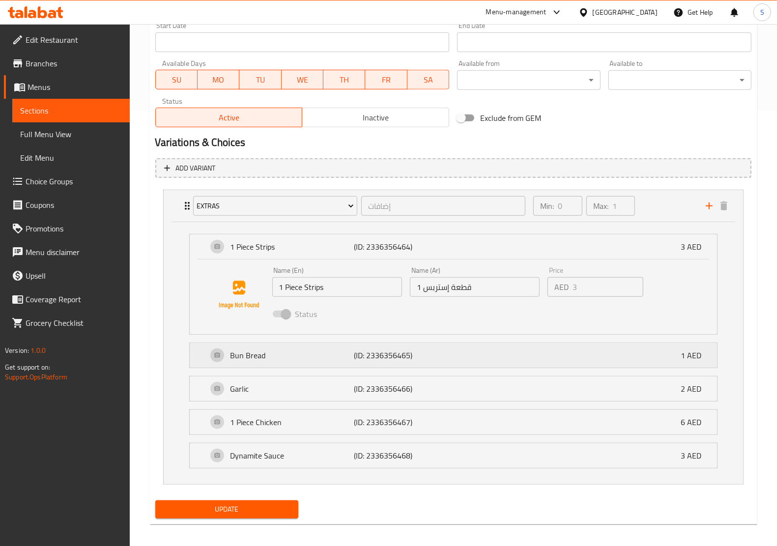
scroll to position [442, 0]
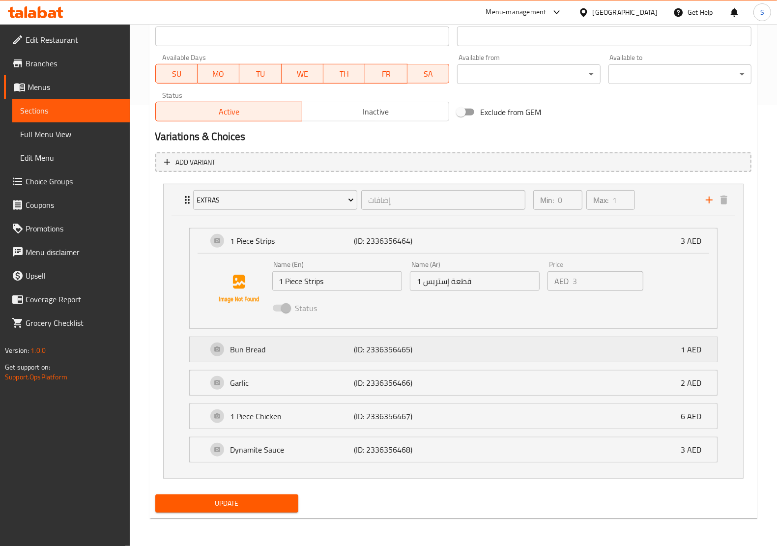
click at [198, 344] on div "Bun Bread (ID: 2336356465) 1 AED" at bounding box center [453, 349] width 527 height 25
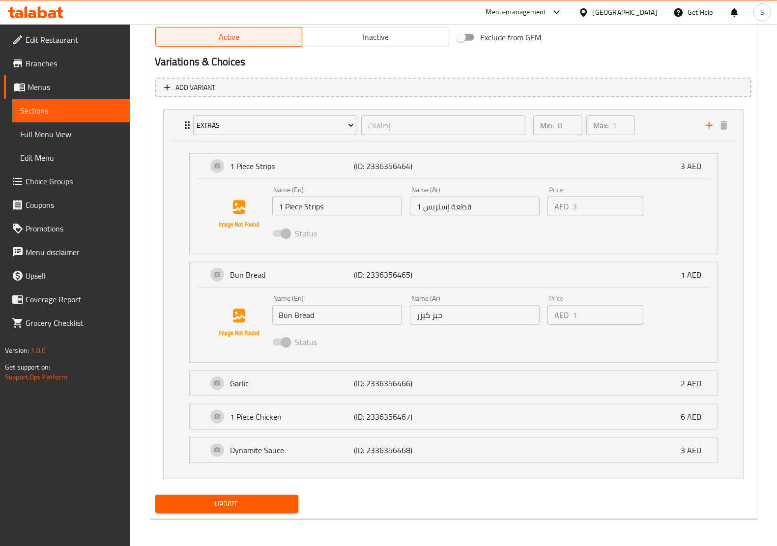
scroll to position [517, 0]
click at [204, 388] on div "Garlic (ID: 2336356466) 2 AED" at bounding box center [453, 383] width 527 height 25
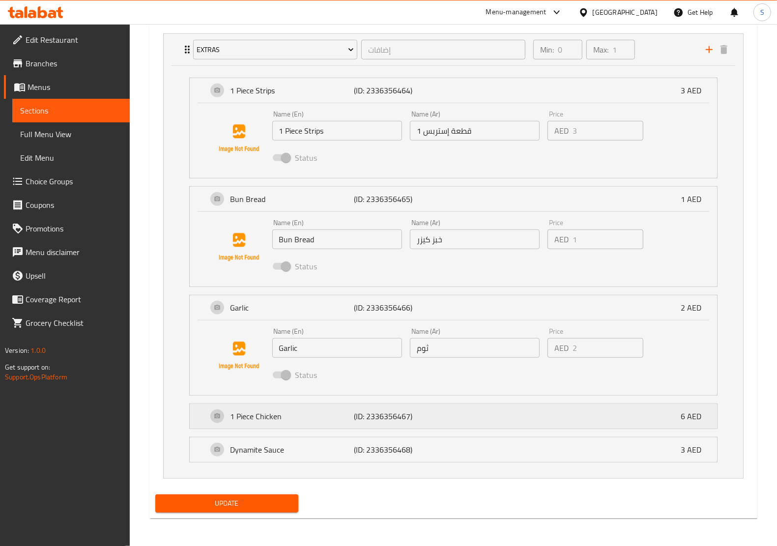
click at [203, 411] on div "1 Piece Chicken (ID: 2336356467) 6 AED" at bounding box center [453, 416] width 527 height 25
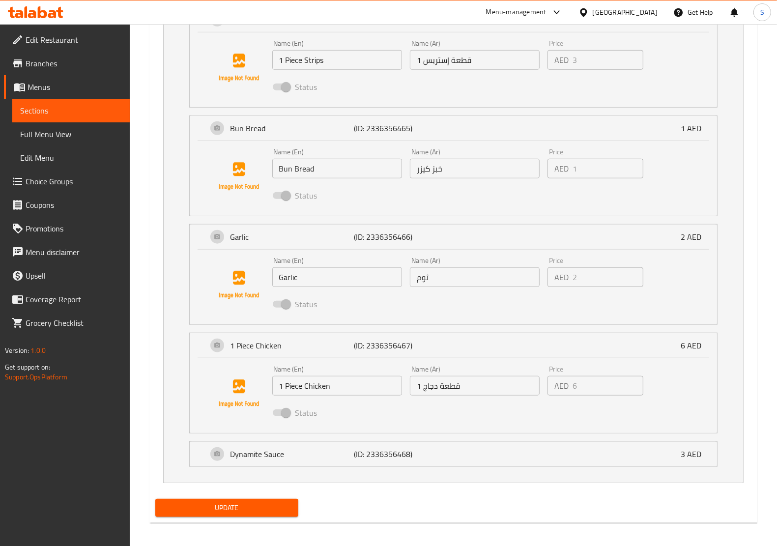
scroll to position [667, 0]
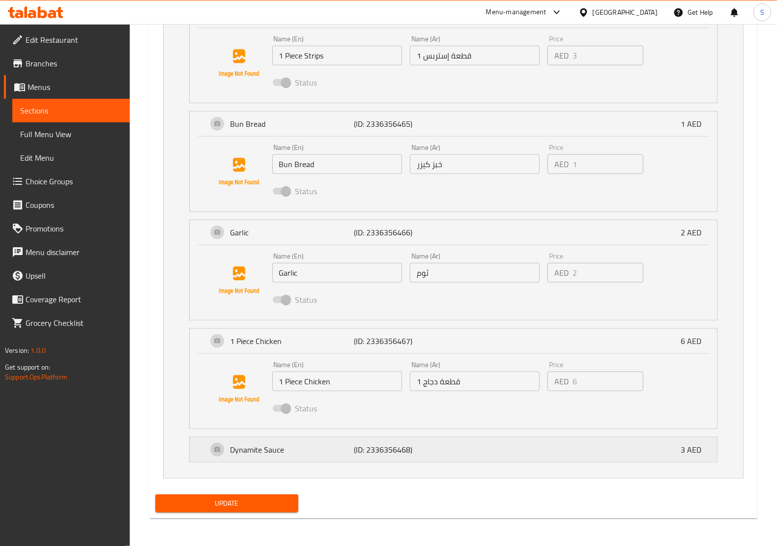
click at [204, 449] on div "Dynamite Sauce (ID: 2336356468) 3 AED" at bounding box center [453, 449] width 527 height 25
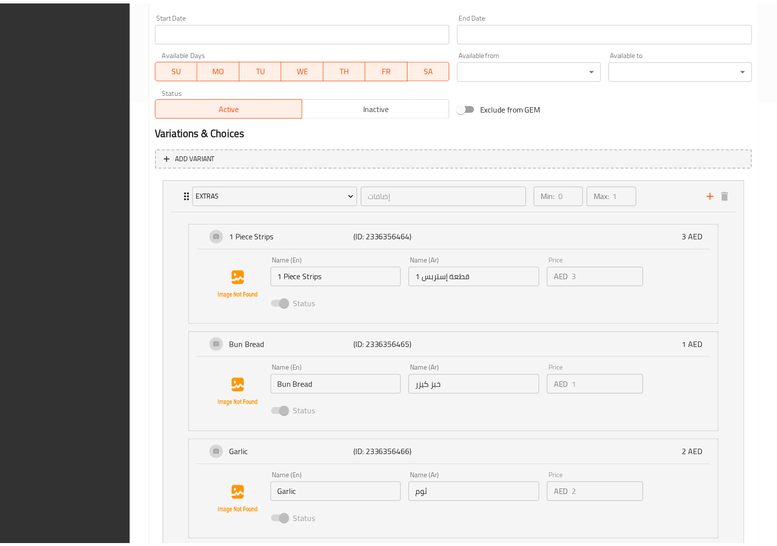
scroll to position [743, 0]
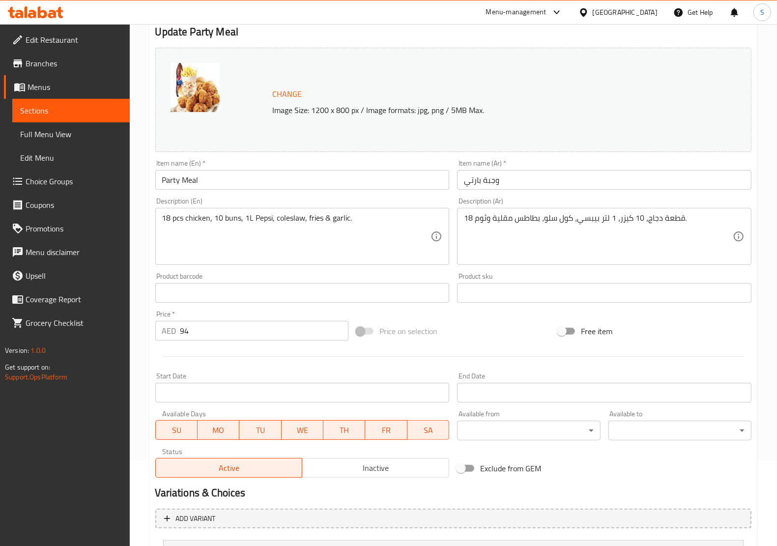
scroll to position [178, 0]
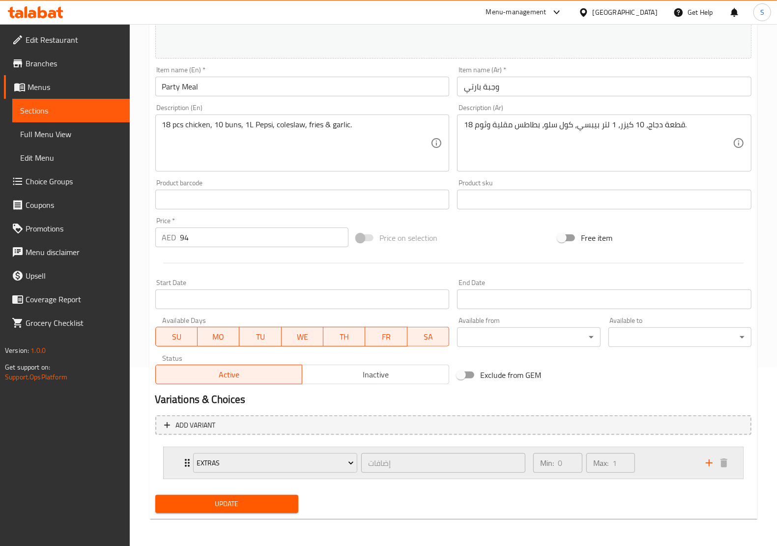
click at [175, 463] on div "Extras إضافات ​ Min: 0 ​ Max: 1 ​" at bounding box center [453, 462] width 579 height 31
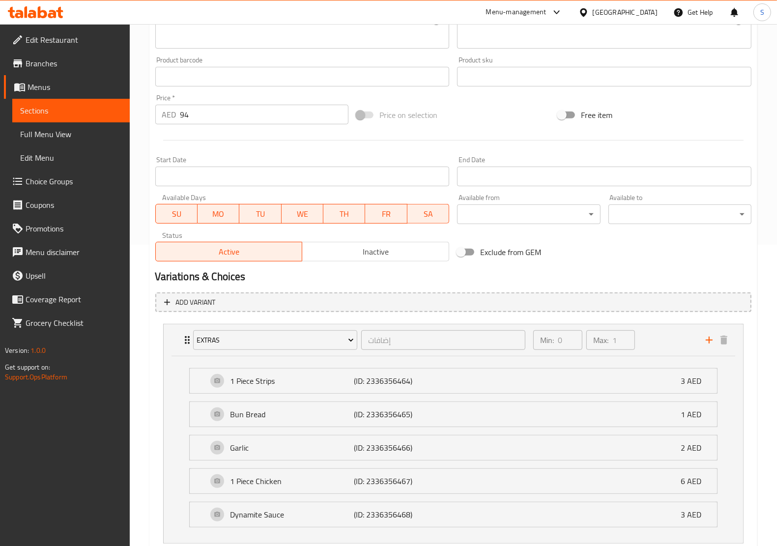
scroll to position [367, 0]
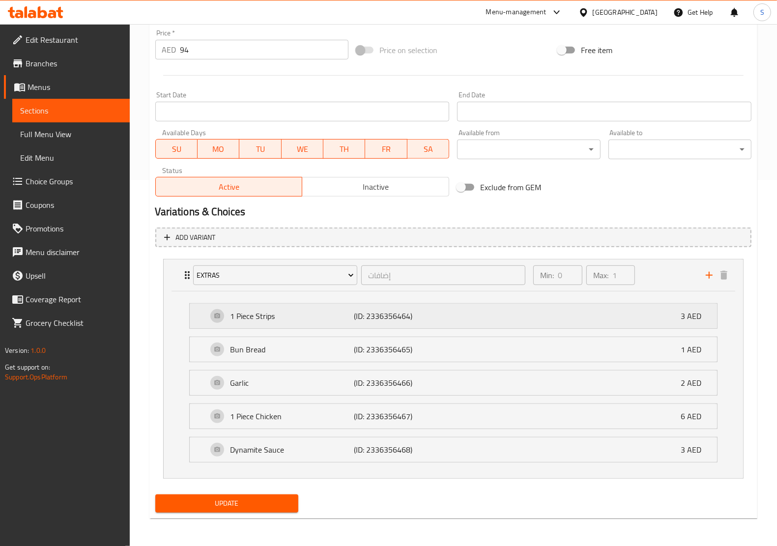
click at [212, 318] on div "1 Piece Strips (ID: 2336356464) 3 AED" at bounding box center [456, 316] width 498 height 25
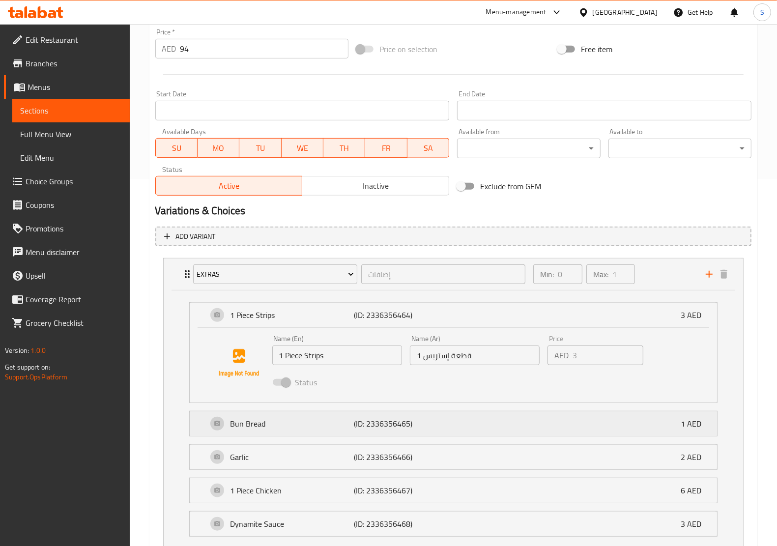
click at [202, 429] on div "Bun Bread (ID: 2336356465) 1 AED" at bounding box center [453, 423] width 527 height 25
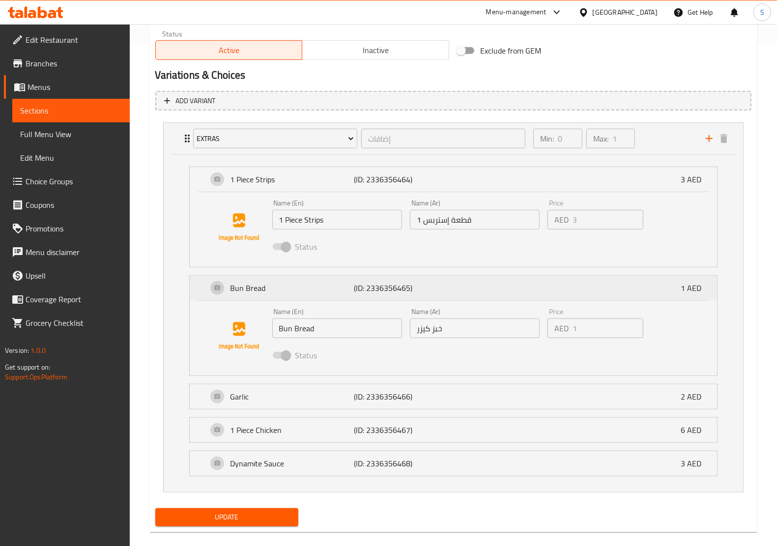
scroll to position [517, 0]
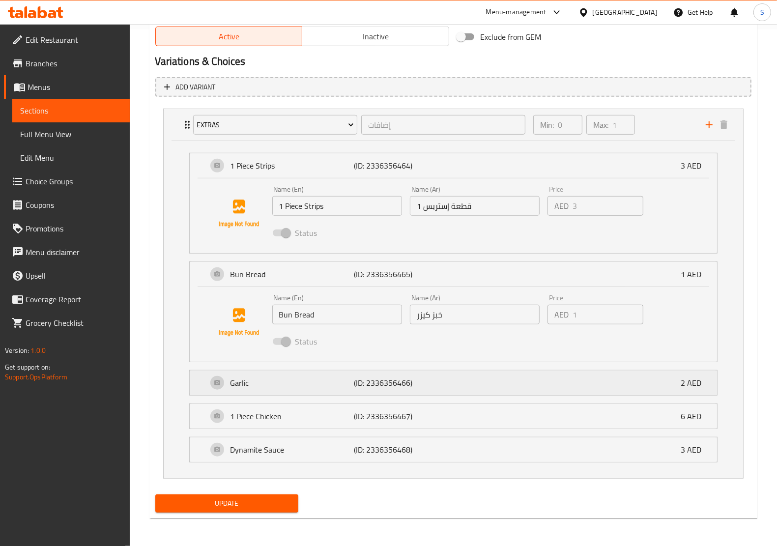
click at [202, 377] on div "Garlic (ID: 2336356466) 2 AED" at bounding box center [453, 383] width 527 height 25
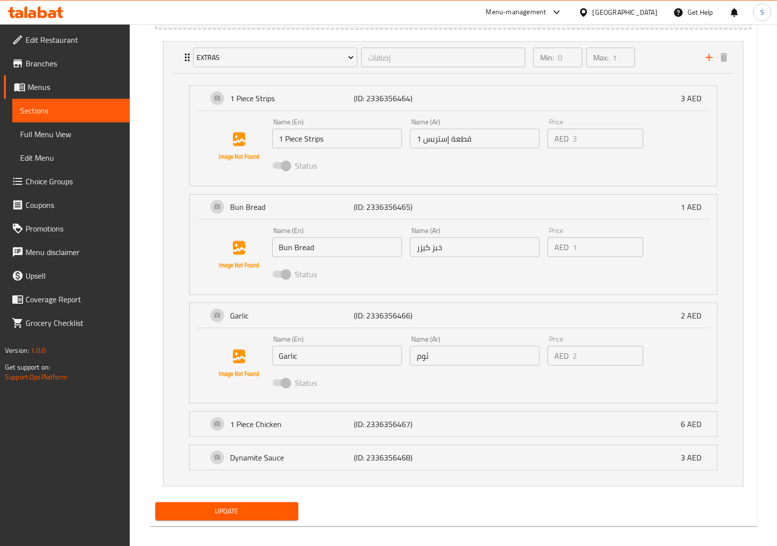
scroll to position [593, 0]
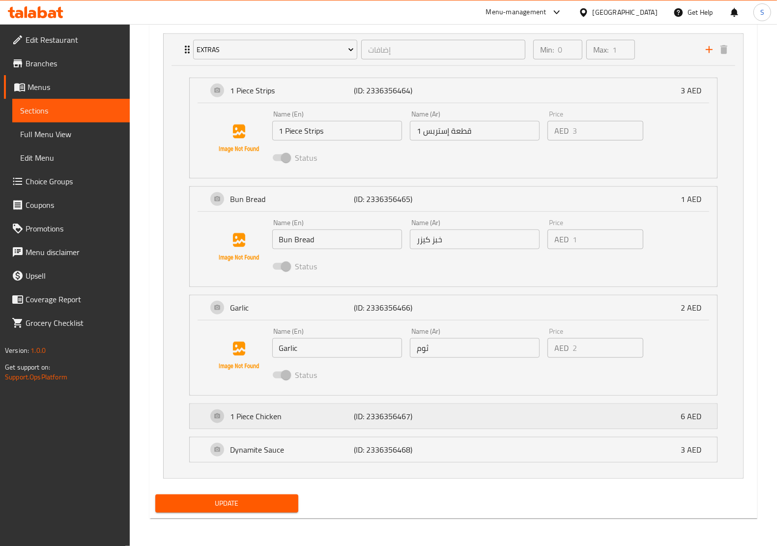
click at [205, 419] on div "1 Piece Chicken (ID: 2336356467) 6 AED" at bounding box center [453, 416] width 527 height 25
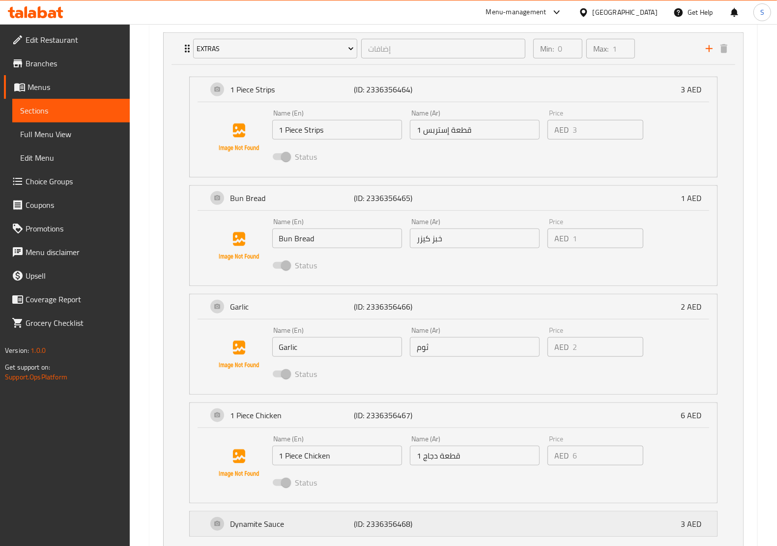
click at [210, 528] on div "Dynamite Sauce (ID: 2336356468) 3 AED" at bounding box center [456, 524] width 498 height 25
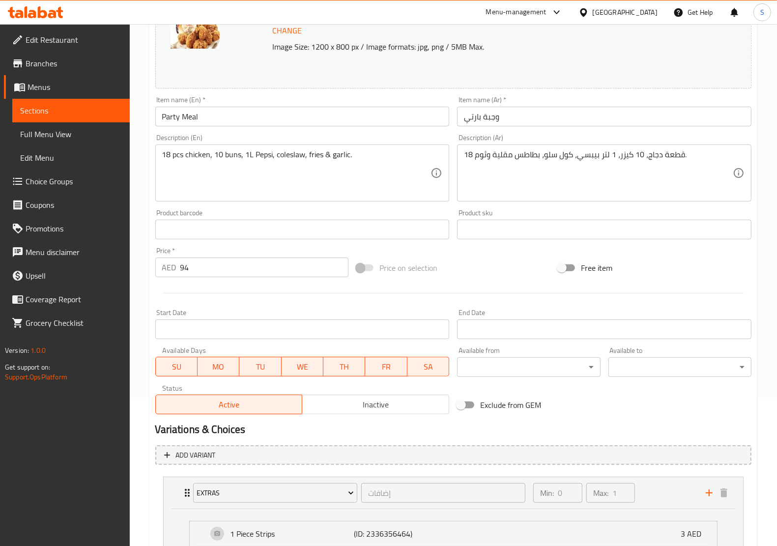
scroll to position [0, 0]
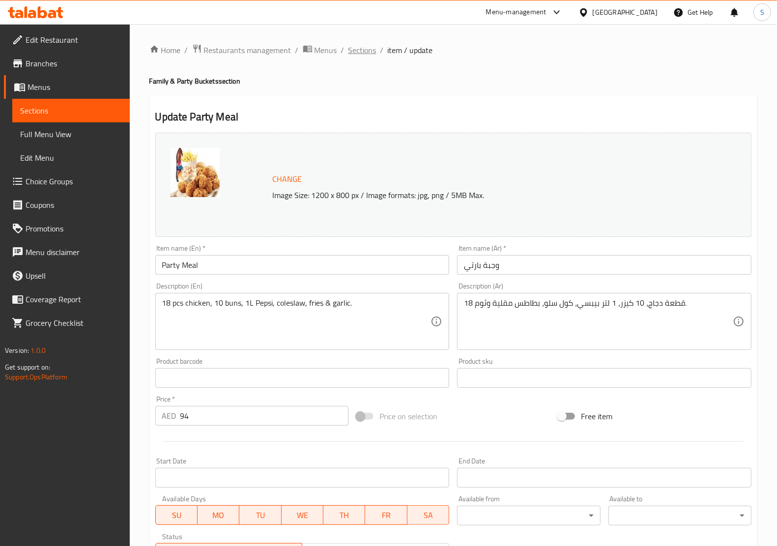
click at [357, 55] on span "Sections" at bounding box center [362, 50] width 28 height 12
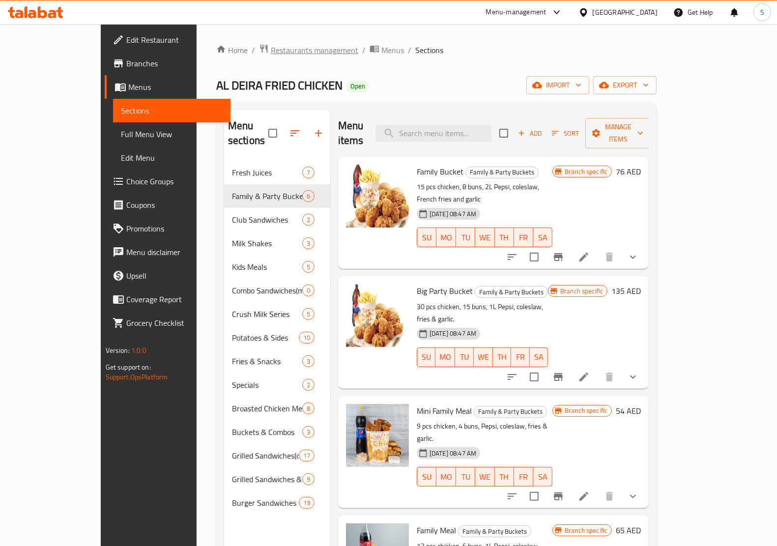
click at [271, 49] on span "Restaurants management" at bounding box center [314, 50] width 87 height 12
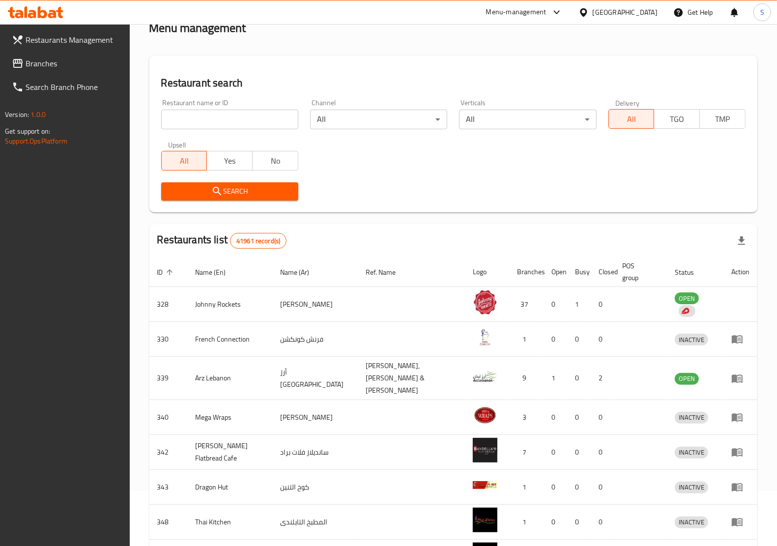
scroll to position [61, 0]
